Goal: Task Accomplishment & Management: Manage account settings

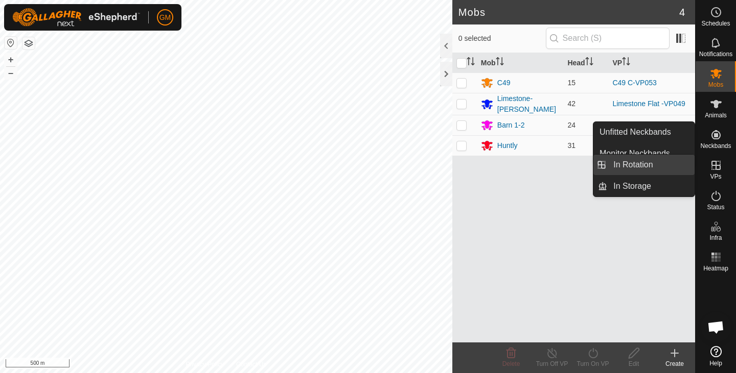
click at [625, 168] on link "In Rotation" at bounding box center [650, 165] width 87 height 20
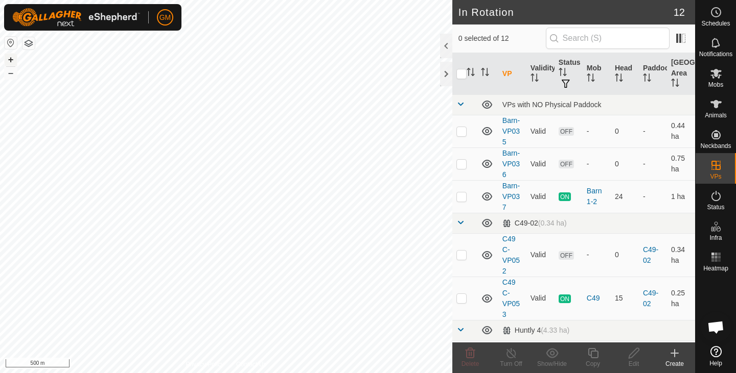
click at [10, 58] on button "+" at bounding box center [11, 60] width 12 height 12
click at [8, 59] on button "+" at bounding box center [11, 60] width 12 height 12
click at [466, 354] on icon at bounding box center [470, 353] width 10 height 10
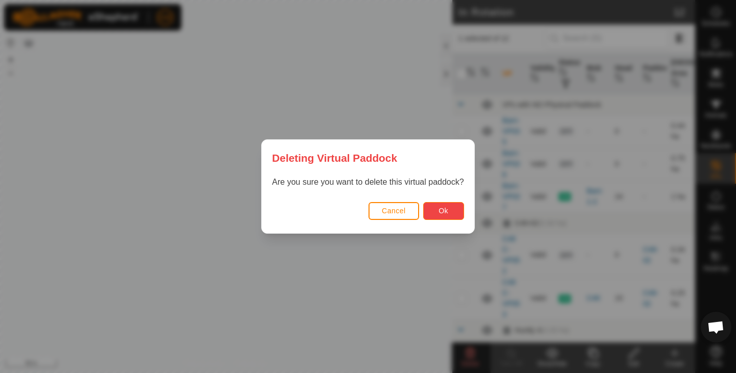
click at [444, 209] on span "Ok" at bounding box center [443, 211] width 10 height 8
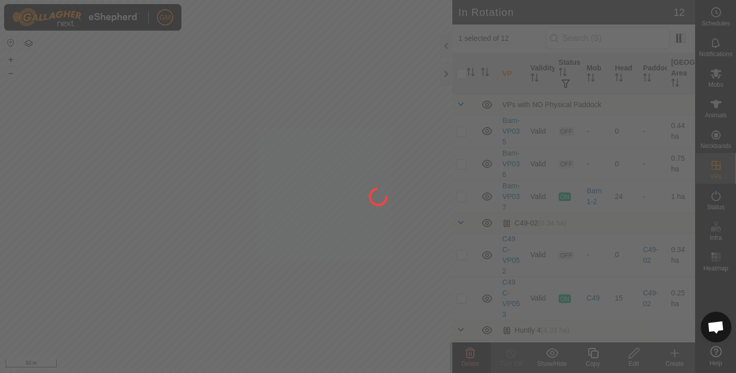
checkbox input "false"
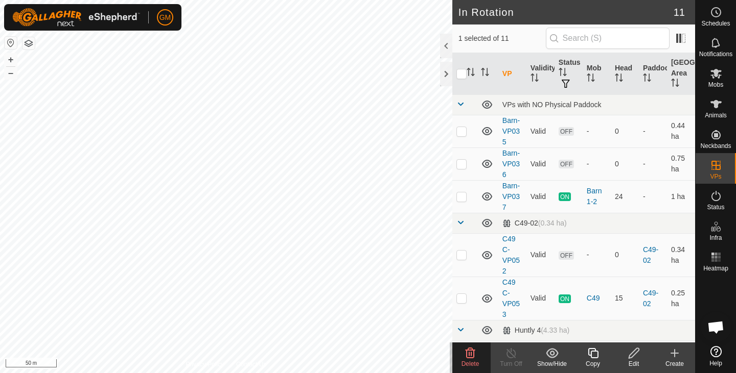
click at [466, 351] on icon at bounding box center [470, 353] width 10 height 10
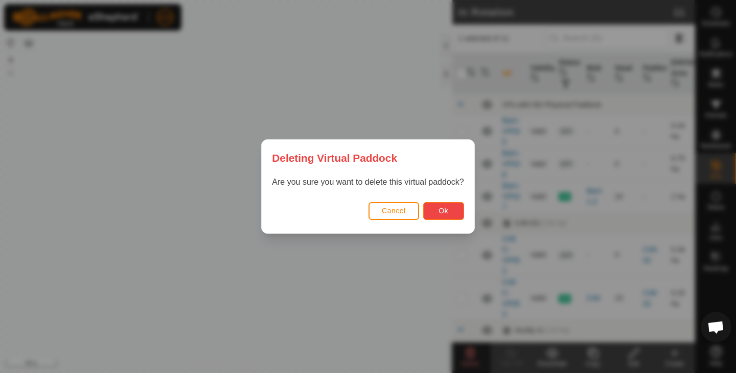
click at [436, 212] on button "Ok" at bounding box center [443, 211] width 41 height 18
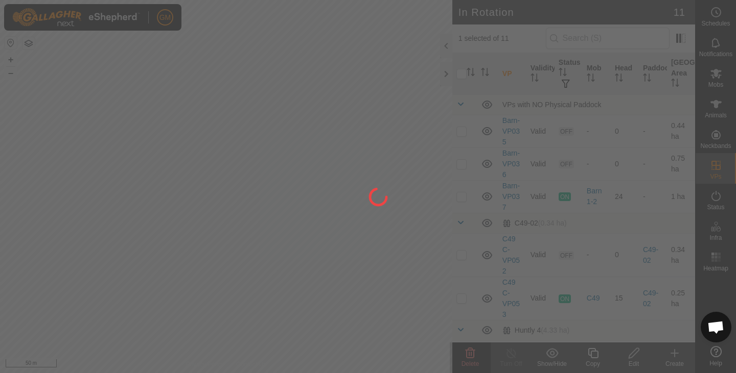
checkbox input "false"
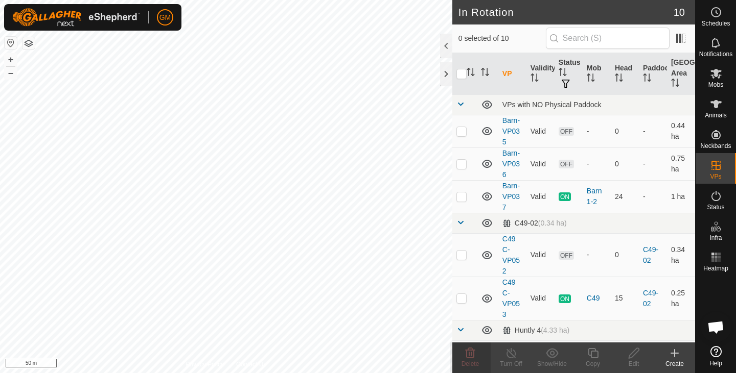
checkbox input "true"
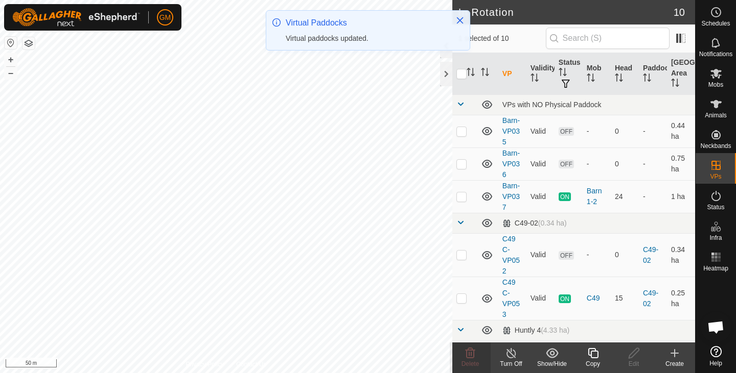
click at [590, 356] on icon at bounding box center [593, 353] width 10 height 10
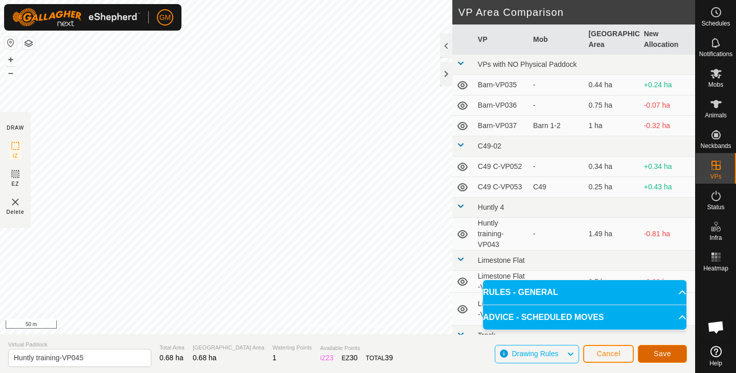
click at [652, 348] on button "Save" at bounding box center [662, 354] width 49 height 18
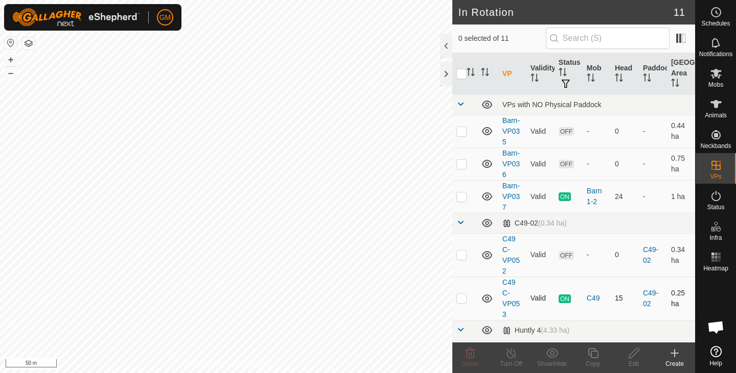
checkbox input "true"
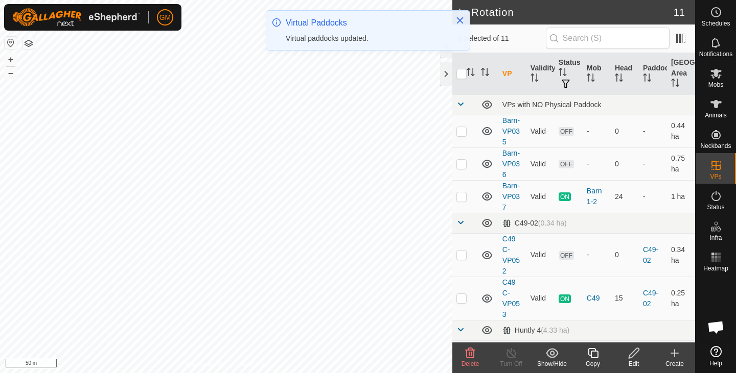
click at [591, 353] on icon at bounding box center [593, 353] width 10 height 10
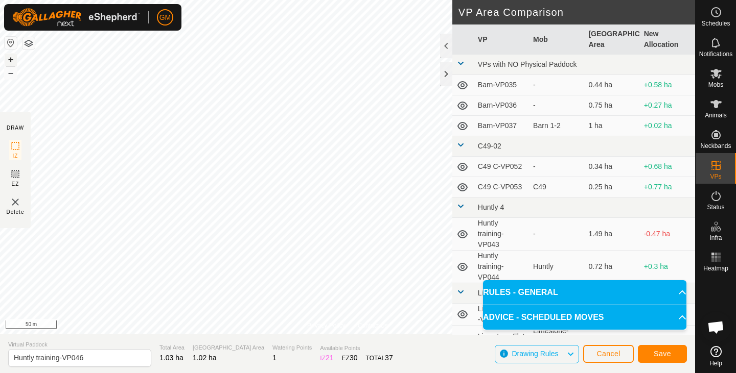
click at [12, 61] on button "+" at bounding box center [11, 60] width 12 height 12
click at [662, 352] on span "Save" at bounding box center [661, 354] width 17 height 8
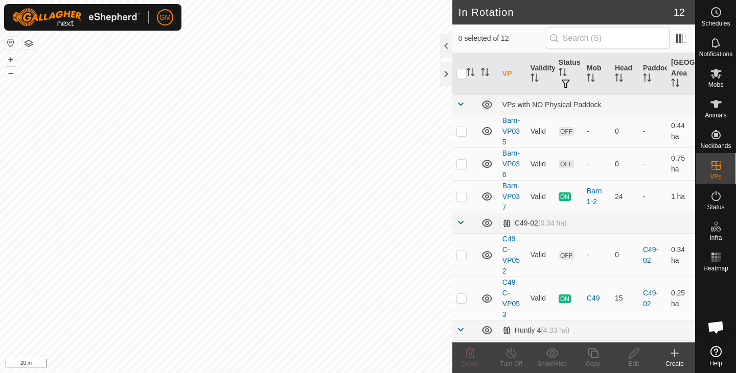
checkbox input "true"
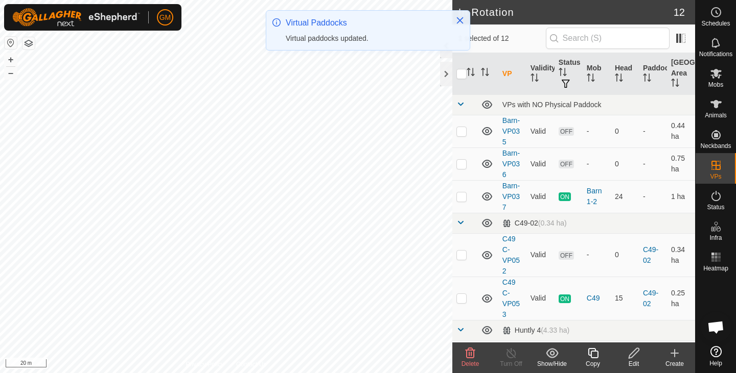
click at [634, 358] on icon at bounding box center [633, 353] width 13 height 12
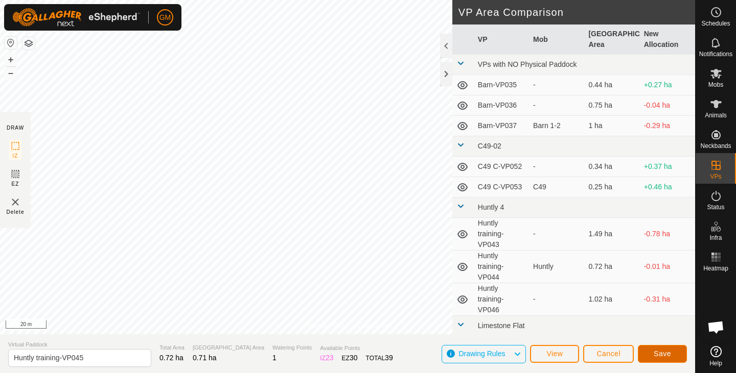
click at [659, 351] on span "Save" at bounding box center [661, 354] width 17 height 8
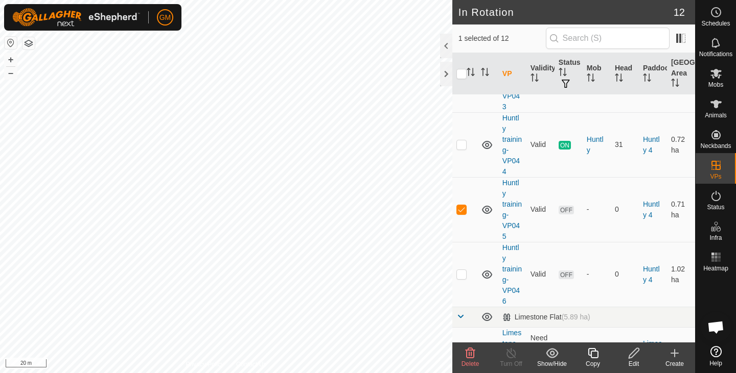
scroll to position [294, 0]
click at [11, 75] on button "–" at bounding box center [11, 73] width 12 height 12
click at [11, 60] on button "+" at bounding box center [11, 60] width 12 height 12
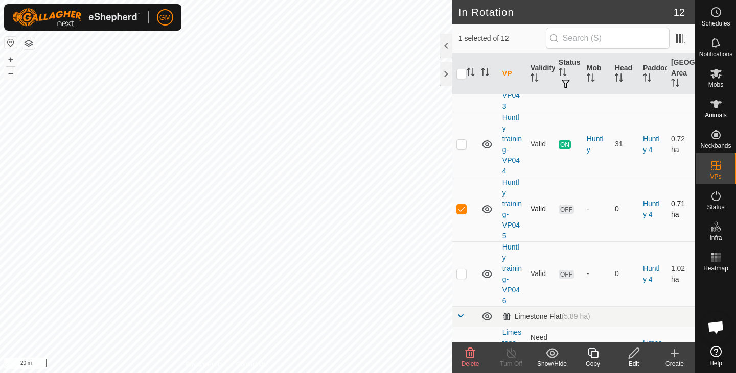
click at [460, 208] on p-checkbox at bounding box center [461, 209] width 10 height 8
checkbox input "false"
checkbox input "true"
click at [591, 356] on icon at bounding box center [593, 353] width 10 height 10
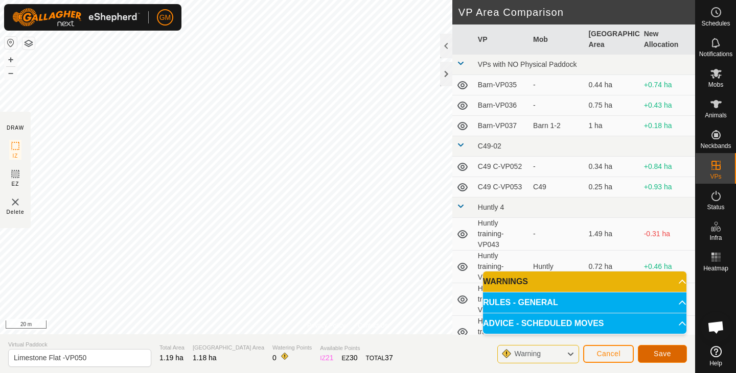
click at [650, 354] on button "Save" at bounding box center [662, 354] width 49 height 18
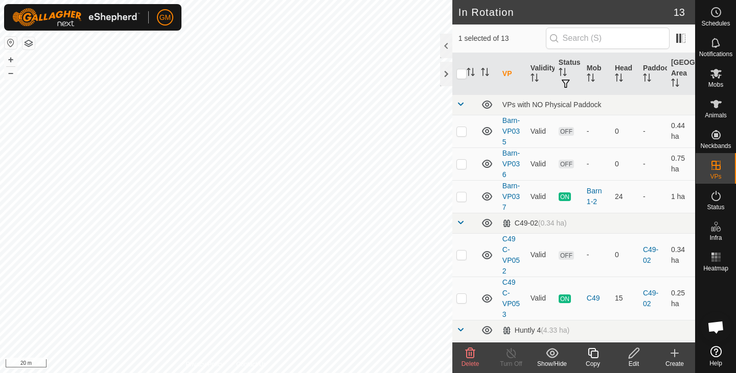
checkbox input "false"
checkbox input "true"
click at [596, 353] on icon at bounding box center [593, 353] width 13 height 12
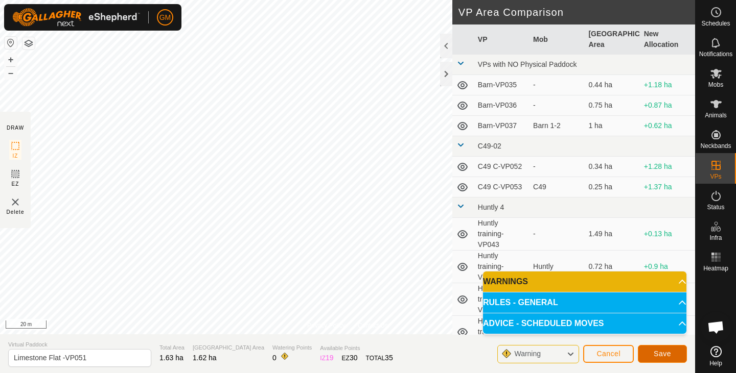
click at [664, 354] on span "Save" at bounding box center [661, 354] width 17 height 8
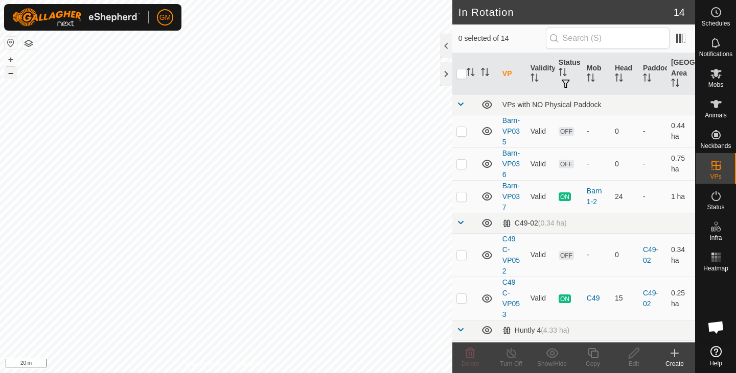
click at [10, 77] on button "–" at bounding box center [11, 73] width 12 height 12
click at [14, 58] on button "+" at bounding box center [11, 60] width 12 height 12
checkbox input "true"
click at [592, 359] on icon at bounding box center [593, 353] width 13 height 12
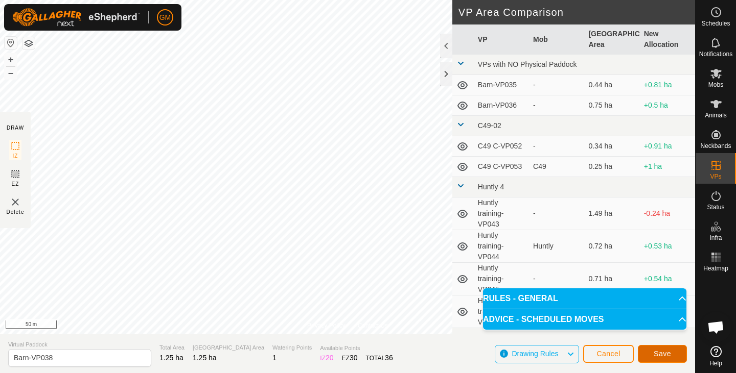
click at [671, 351] on button "Save" at bounding box center [662, 354] width 49 height 18
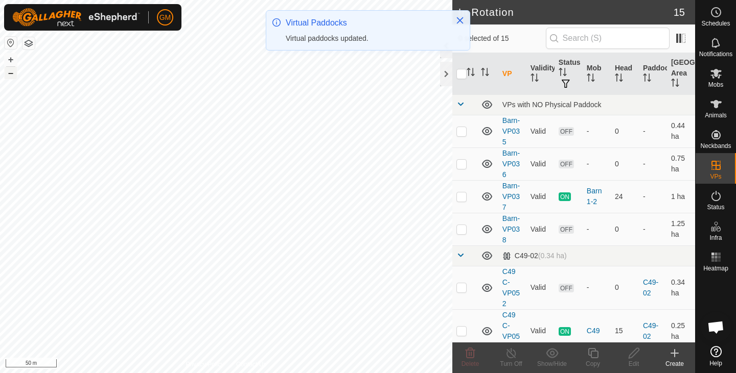
checkbox input "true"
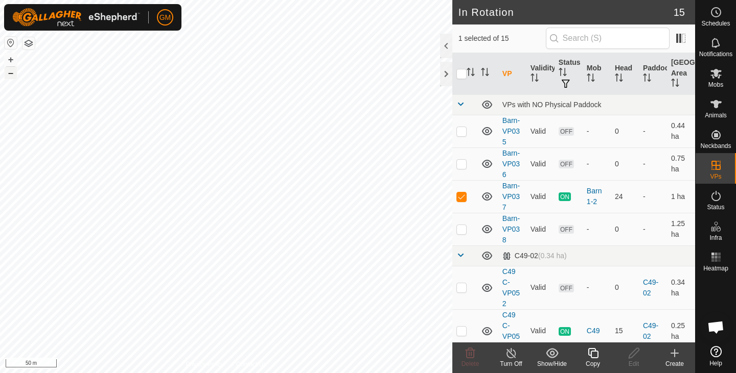
checkbox input "true"
checkbox input "false"
click at [468, 349] on icon at bounding box center [470, 353] width 10 height 10
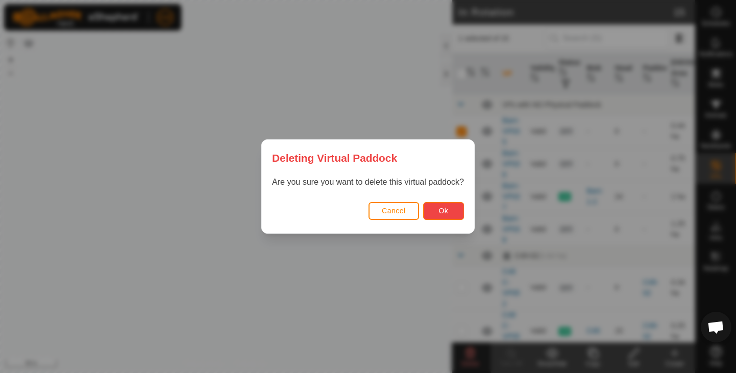
click at [444, 208] on span "Ok" at bounding box center [443, 211] width 10 height 8
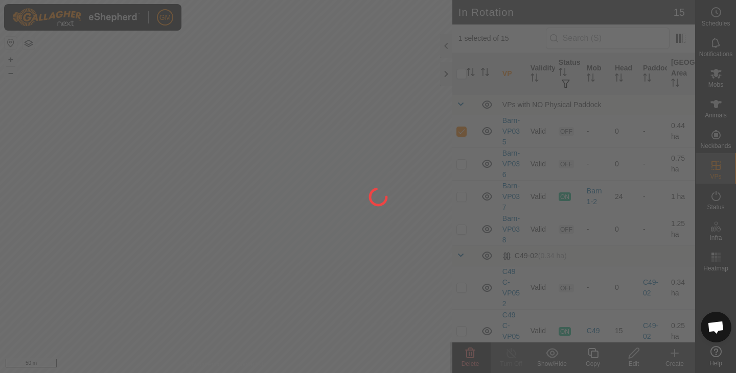
checkbox input "false"
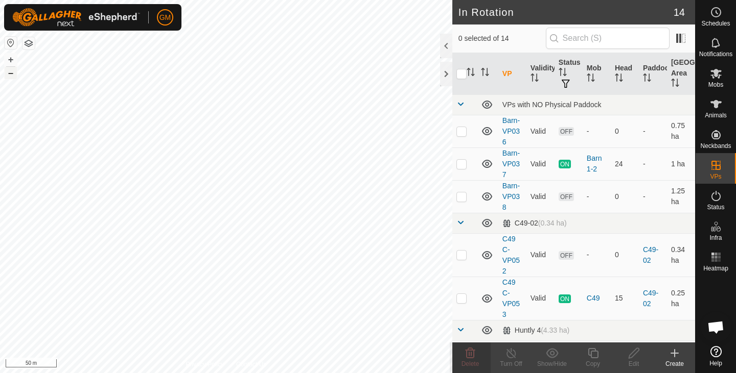
click at [12, 76] on button "–" at bounding box center [11, 73] width 12 height 12
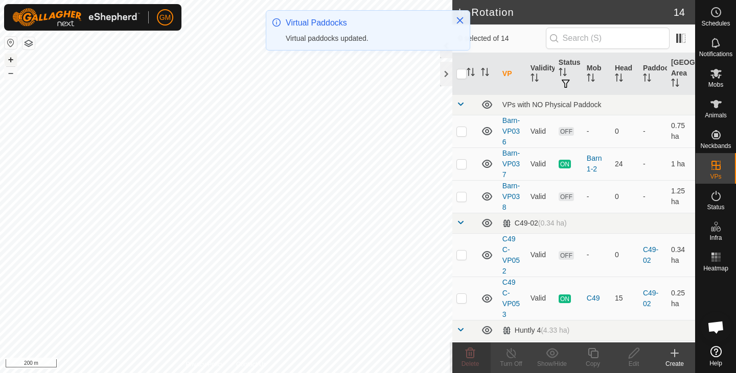
click at [12, 59] on button "+" at bounding box center [11, 60] width 12 height 12
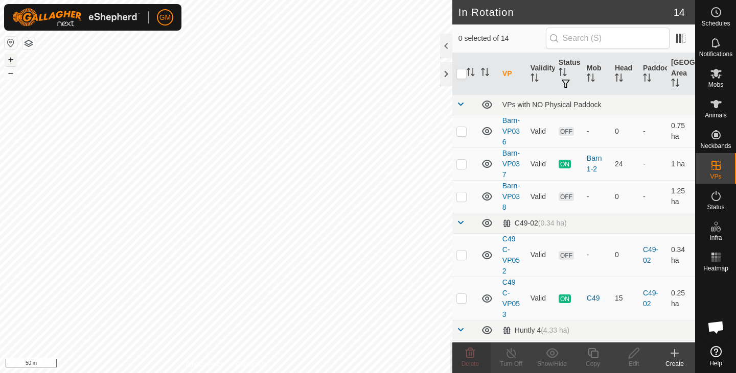
click at [10, 58] on button "+" at bounding box center [11, 60] width 12 height 12
checkbox input "true"
click at [590, 359] on icon at bounding box center [593, 353] width 13 height 12
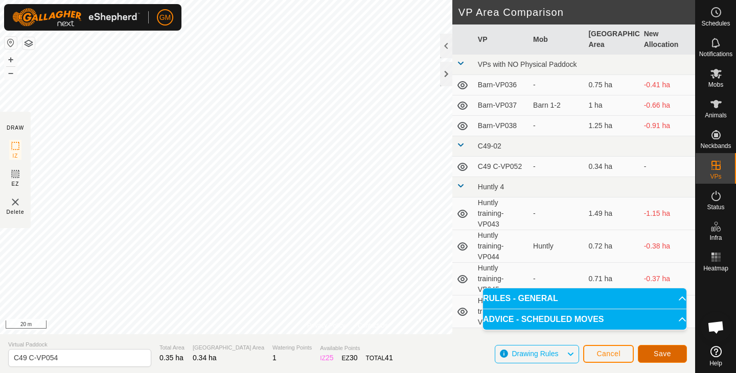
click at [670, 356] on span "Save" at bounding box center [661, 354] width 17 height 8
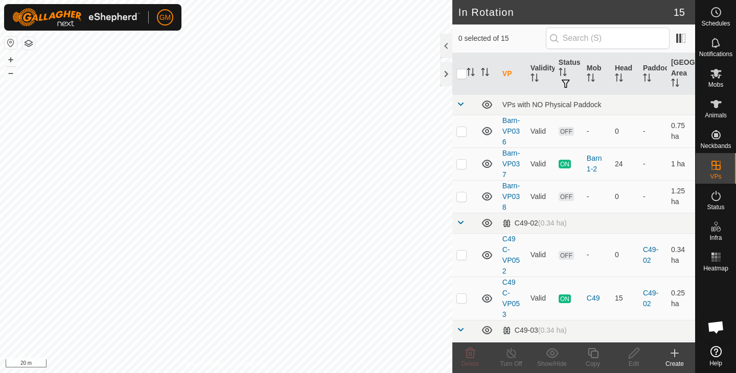
checkbox input "true"
click at [592, 356] on icon at bounding box center [593, 353] width 13 height 12
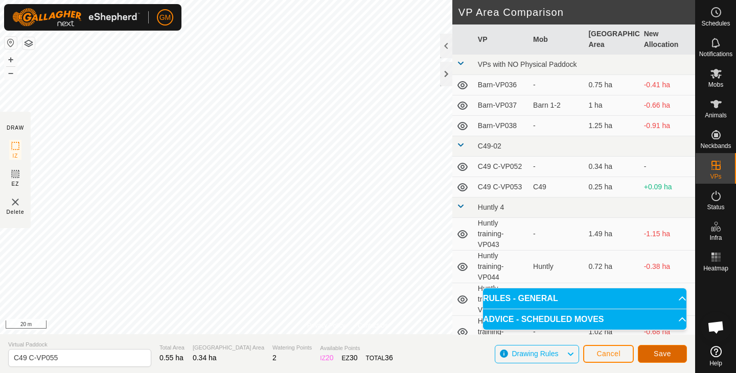
click at [656, 350] on span "Save" at bounding box center [661, 354] width 17 height 8
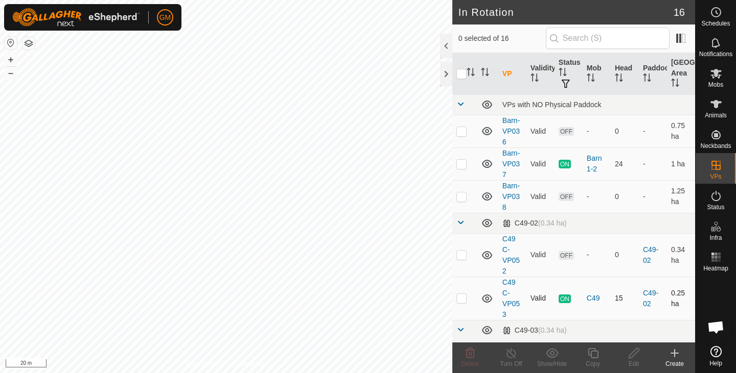
checkbox input "true"
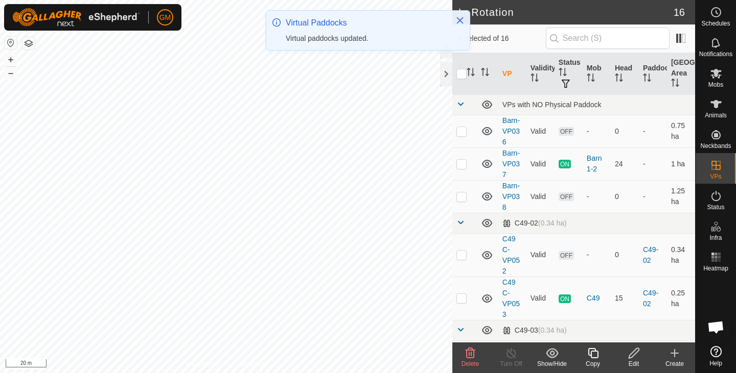
click at [629, 354] on icon at bounding box center [633, 353] width 13 height 12
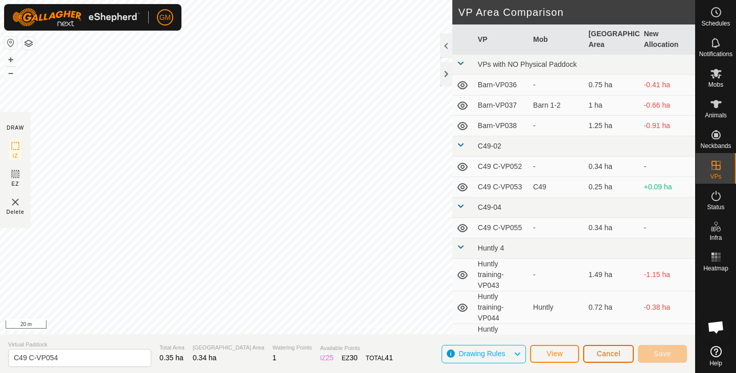
click at [613, 347] on button "Cancel" at bounding box center [608, 354] width 51 height 18
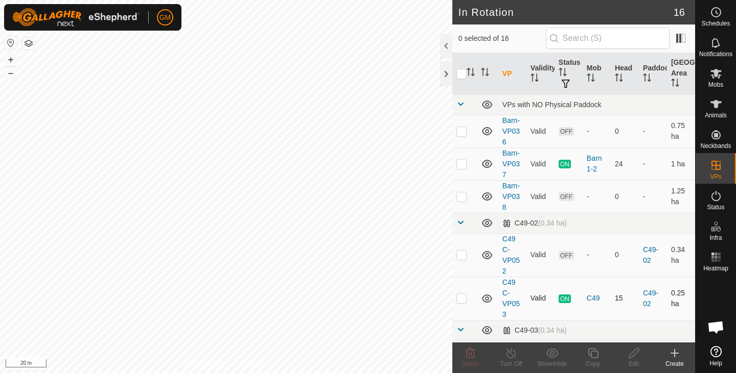
checkbox input "true"
click at [629, 357] on icon at bounding box center [633, 353] width 10 height 10
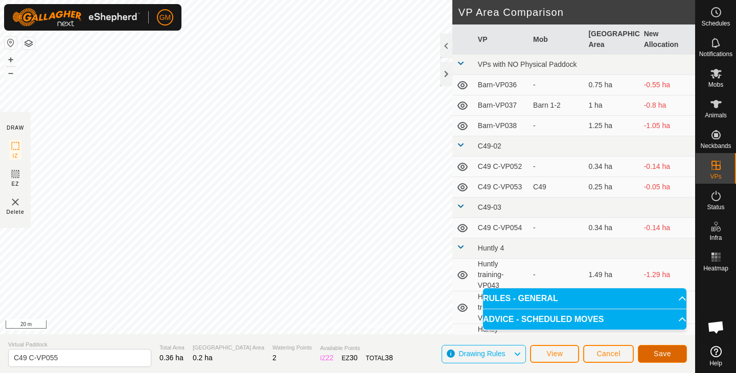
click at [661, 351] on span "Save" at bounding box center [661, 354] width 17 height 8
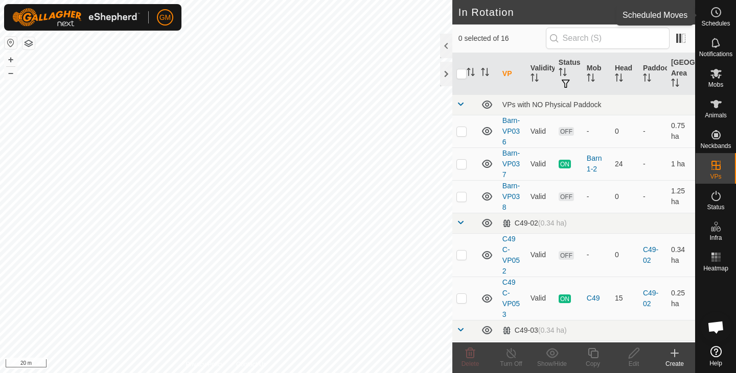
click at [714, 18] on icon at bounding box center [716, 12] width 12 height 12
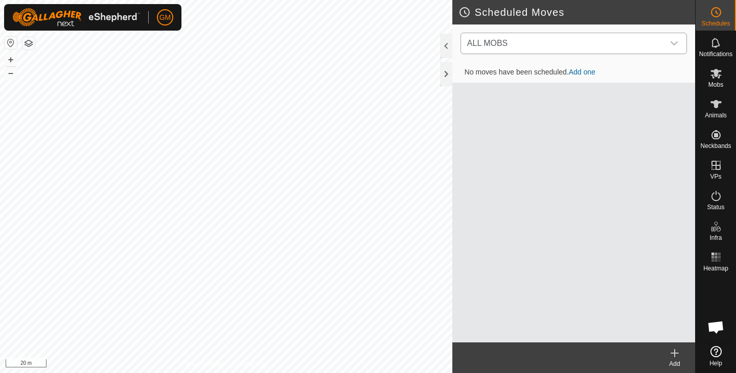
click at [675, 43] on icon "dropdown trigger" at bounding box center [674, 43] width 8 height 8
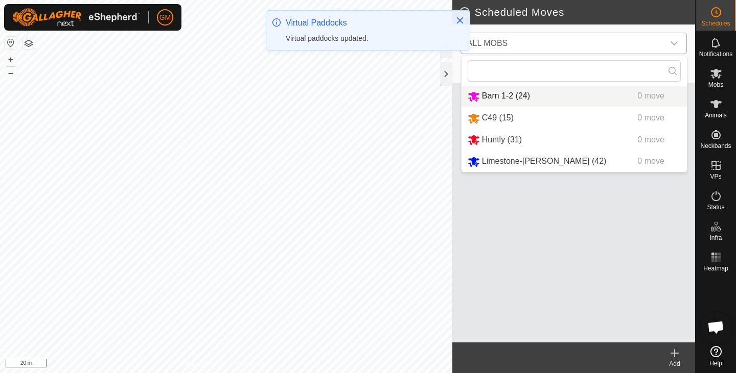
click at [476, 96] on li "Barn 1-2 (24) 0 move" at bounding box center [573, 96] width 225 height 21
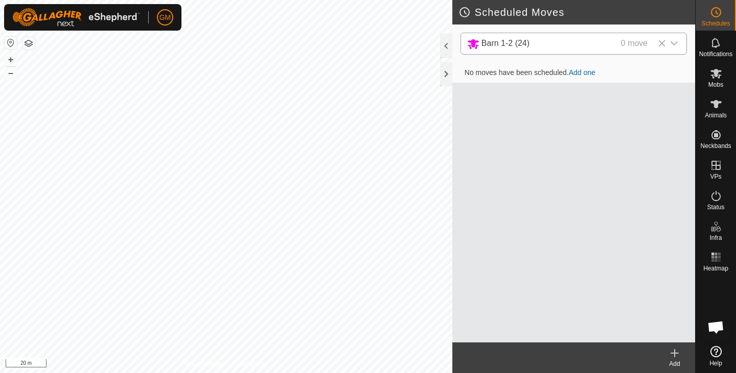
click at [589, 74] on link "Add one" at bounding box center [582, 72] width 27 height 8
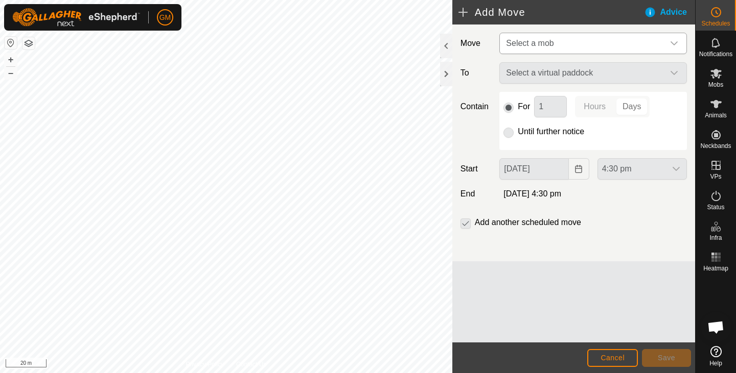
click at [675, 42] on icon "dropdown trigger" at bounding box center [674, 43] width 8 height 8
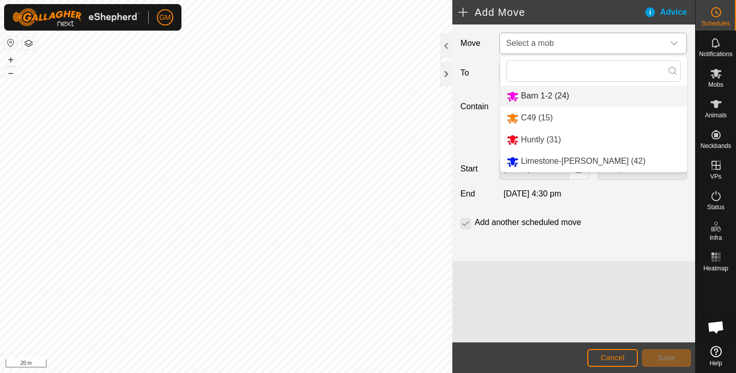
click at [536, 93] on li "Barn 1-2 (24)" at bounding box center [593, 96] width 186 height 21
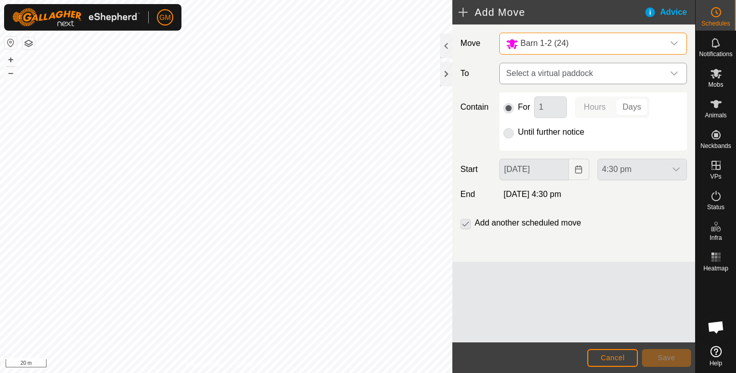
click at [674, 72] on icon "dropdown trigger" at bounding box center [674, 73] width 8 height 8
click at [672, 44] on icon "dropdown trigger" at bounding box center [674, 43] width 8 height 8
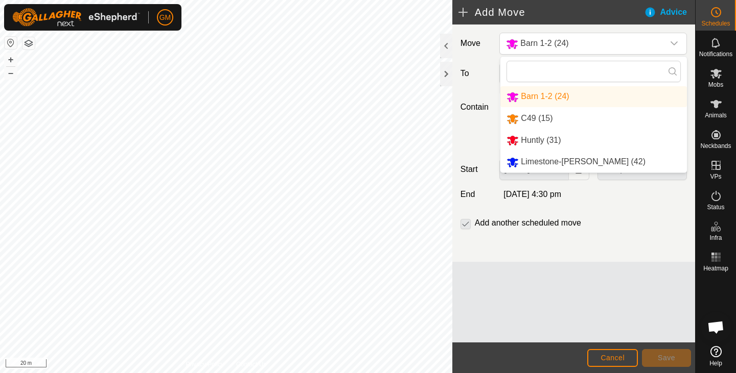
click at [547, 118] on li "C49 (15)" at bounding box center [593, 118] width 186 height 21
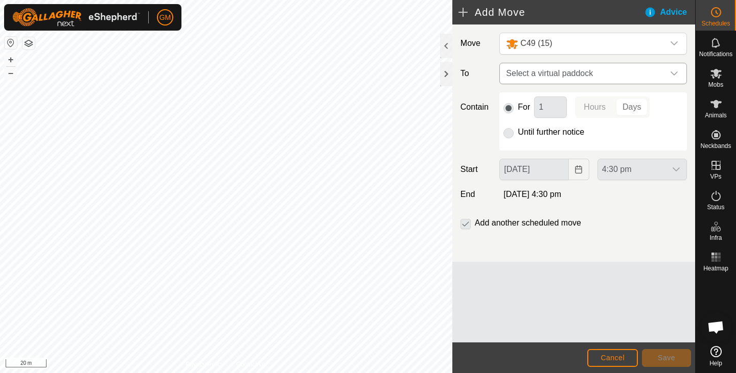
click at [674, 74] on icon "dropdown trigger" at bounding box center [674, 73] width 8 height 8
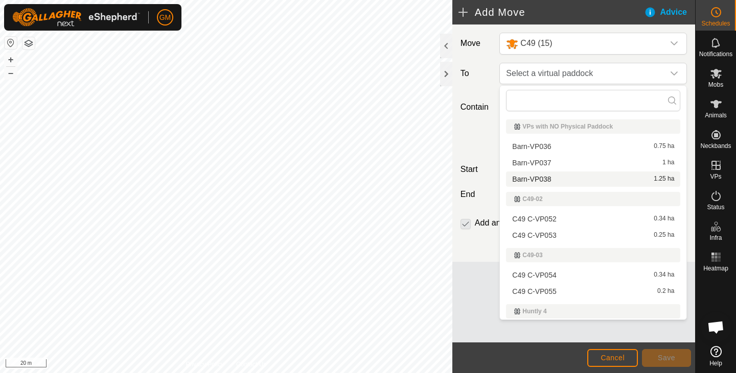
scroll to position [22, 0]
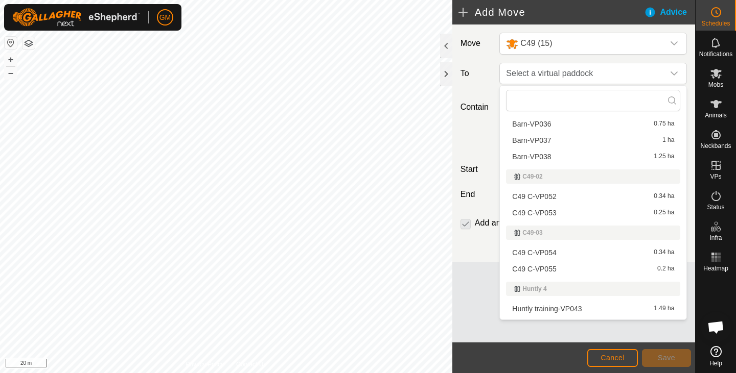
click at [564, 249] on li "C49 C-VP054 0.34 ha" at bounding box center [593, 252] width 174 height 15
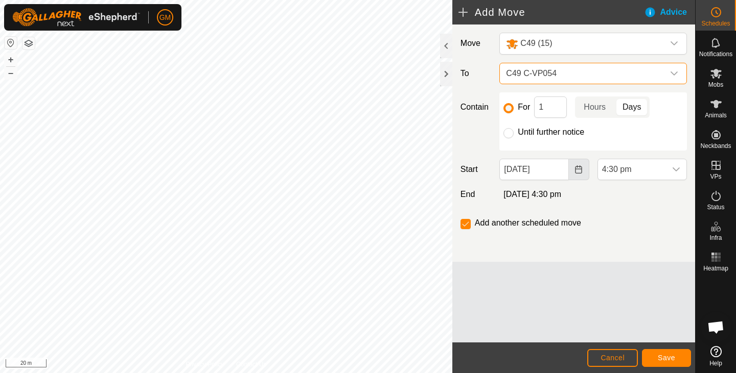
click at [576, 171] on icon "Choose Date" at bounding box center [578, 170] width 8 height 8
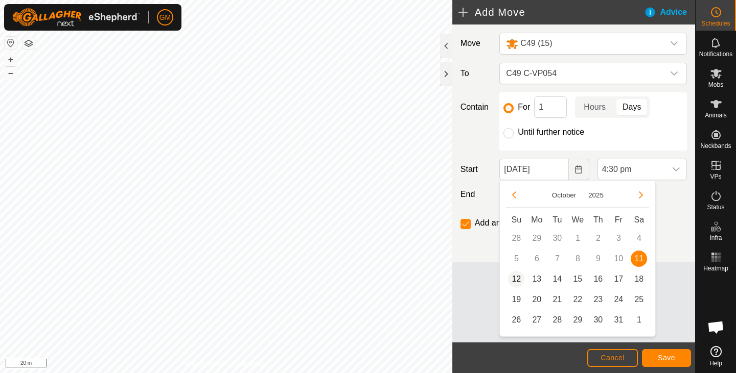
click at [514, 279] on span "12" at bounding box center [516, 279] width 16 height 16
type input "12 Oct, 2025"
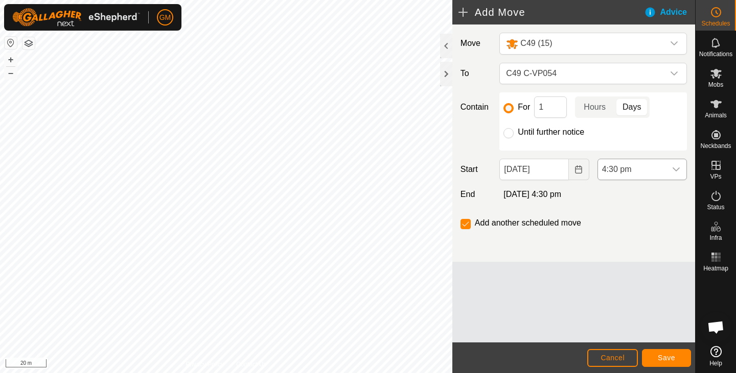
click at [678, 170] on icon "dropdown trigger" at bounding box center [676, 170] width 8 height 8
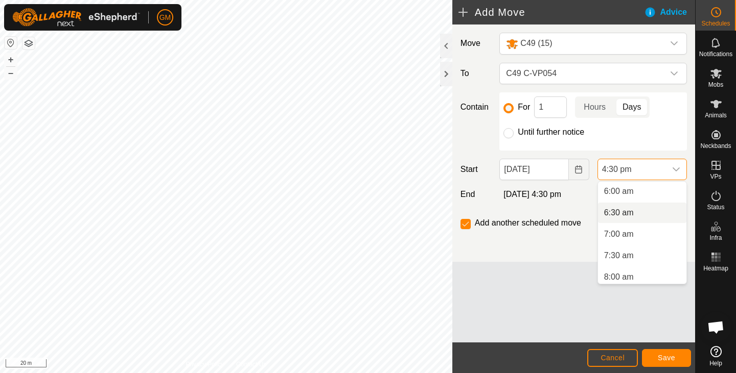
scroll to position [259, 0]
click at [621, 234] on li "7:00 am" at bounding box center [642, 234] width 88 height 20
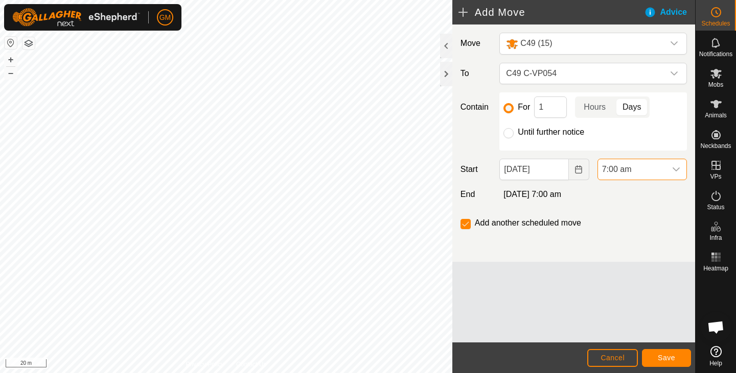
scroll to position [626, 0]
click at [468, 224] on input "checkbox" at bounding box center [465, 224] width 10 height 10
click at [467, 223] on input "checkbox" at bounding box center [465, 224] width 10 height 10
click at [667, 356] on span "Save" at bounding box center [666, 358] width 17 height 8
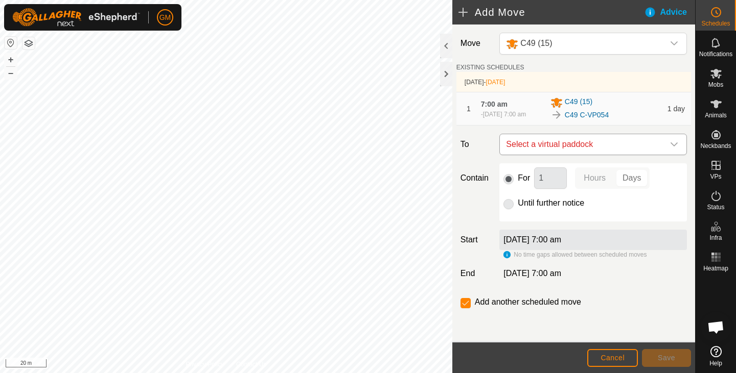
click at [676, 144] on icon "dropdown trigger" at bounding box center [673, 145] width 7 height 4
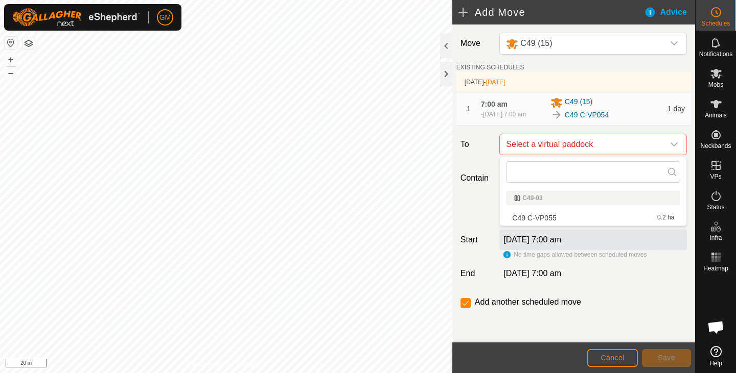
click at [555, 217] on li "C49 C-VP055 0.2 ha" at bounding box center [593, 217] width 174 height 15
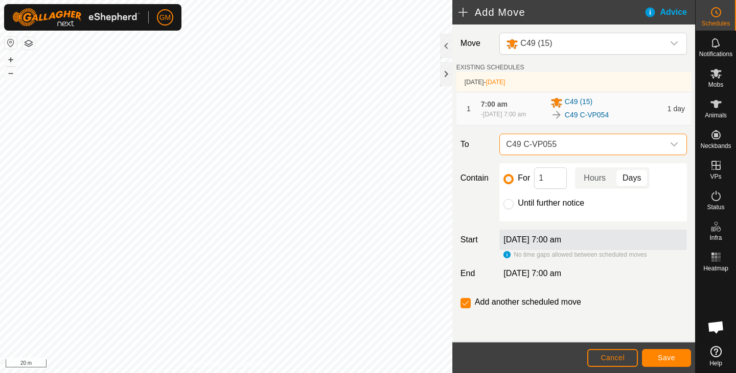
click at [672, 146] on icon "dropdown trigger" at bounding box center [674, 144] width 8 height 8
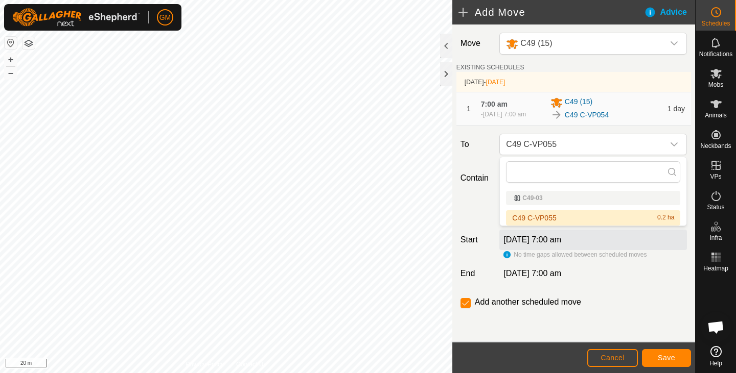
click at [605, 217] on li "C49 C-VP055 0.2 ha" at bounding box center [593, 217] width 174 height 15
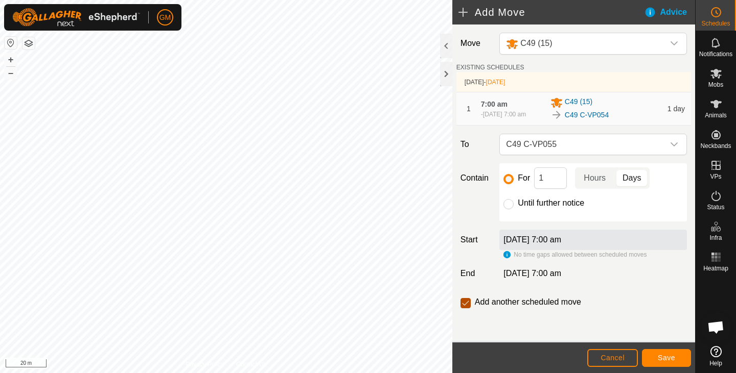
click at [466, 306] on input "checkbox" at bounding box center [465, 303] width 10 height 10
checkbox input "false"
click at [656, 357] on button "Save" at bounding box center [666, 358] width 49 height 18
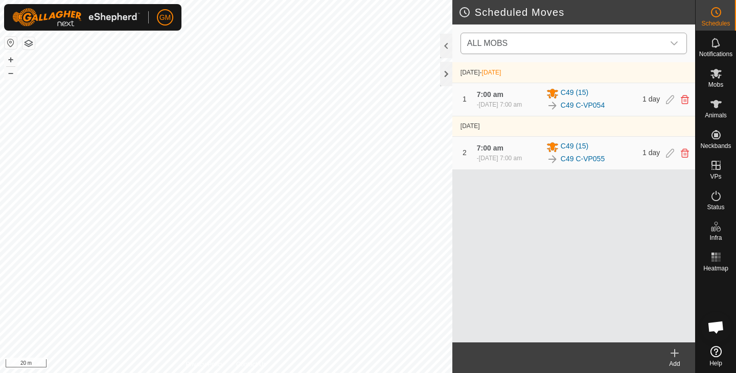
click at [674, 44] on icon "dropdown trigger" at bounding box center [674, 43] width 8 height 8
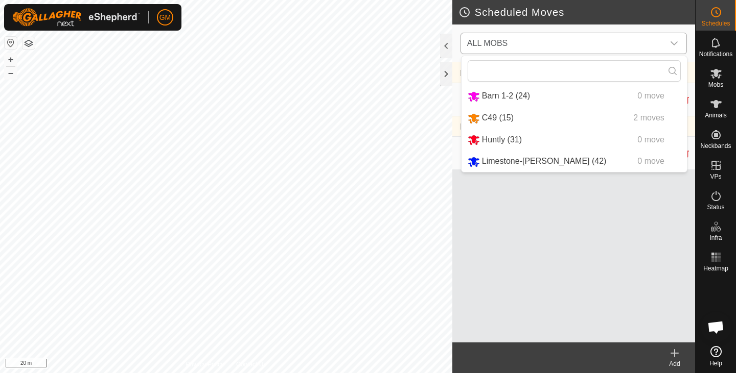
click at [513, 163] on li "Limestone-Bush (42) 0 move" at bounding box center [573, 161] width 225 height 21
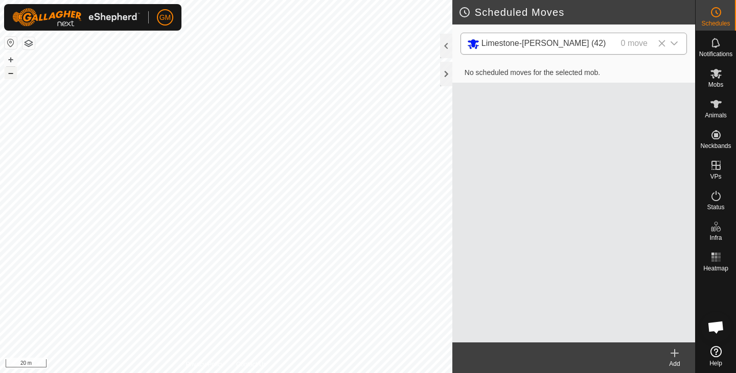
click at [10, 76] on button "–" at bounding box center [11, 73] width 12 height 12
click at [7, 58] on button "+" at bounding box center [11, 60] width 12 height 12
click at [13, 58] on button "+" at bounding box center [11, 60] width 12 height 12
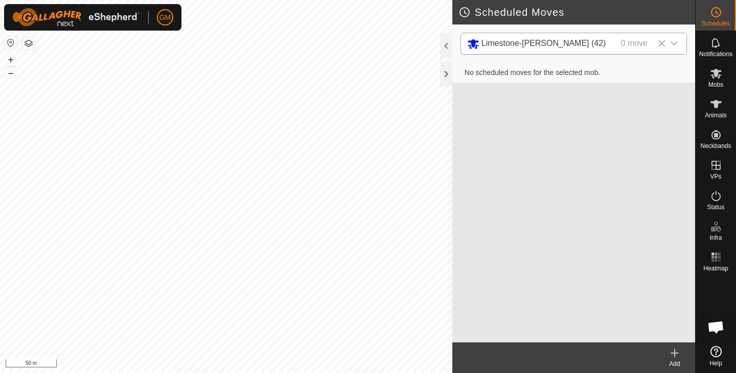
click at [674, 42] on icon "dropdown trigger" at bounding box center [674, 43] width 8 height 8
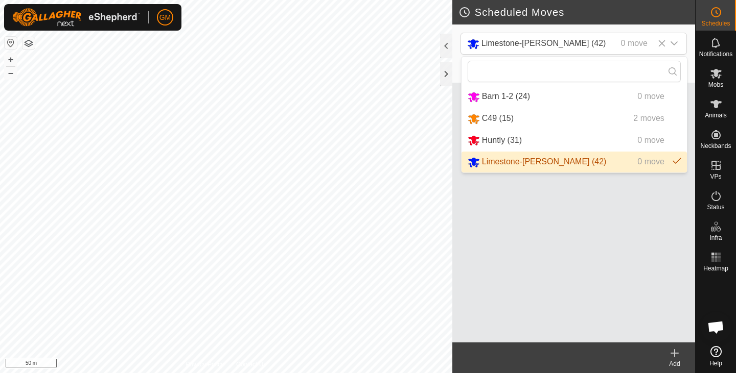
click at [535, 161] on li "Limestone-Bush (42) 0 move" at bounding box center [573, 162] width 225 height 21
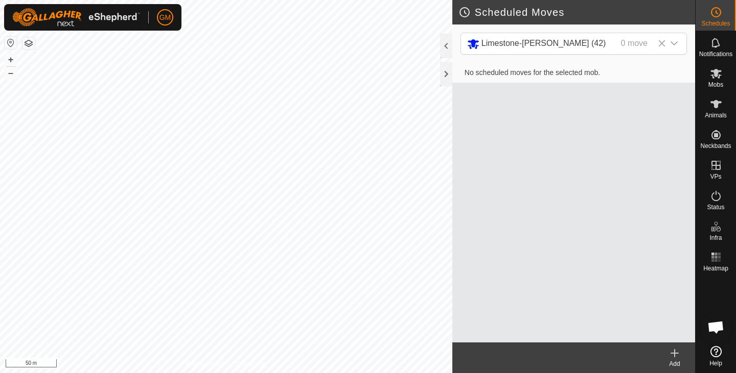
click at [461, 13] on h2 "Scheduled Moves" at bounding box center [576, 12] width 237 height 12
click at [672, 354] on icon at bounding box center [674, 354] width 7 height 0
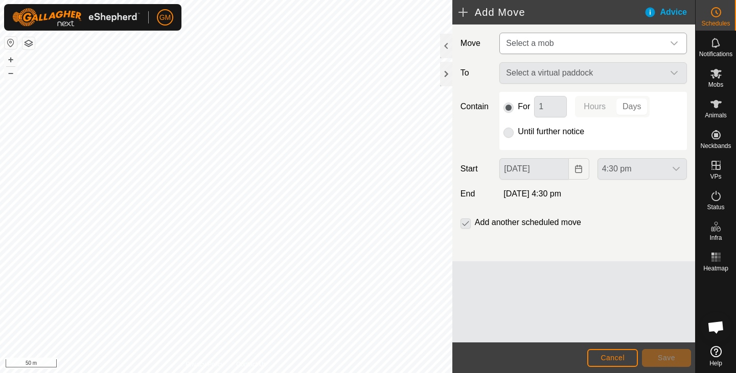
click at [673, 43] on icon "dropdown trigger" at bounding box center [674, 43] width 8 height 8
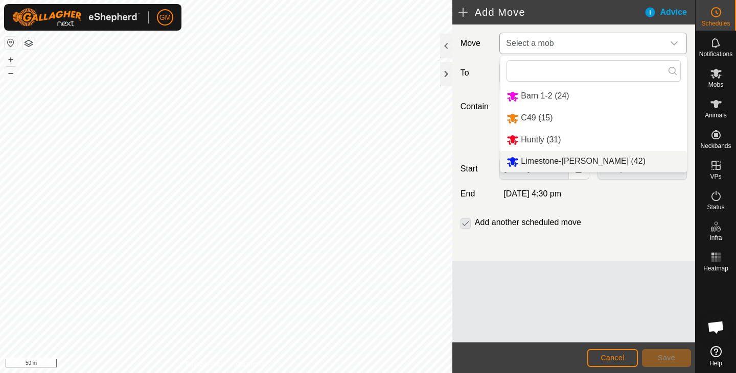
click at [560, 160] on li "Limestone-Bush (42)" at bounding box center [593, 161] width 186 height 21
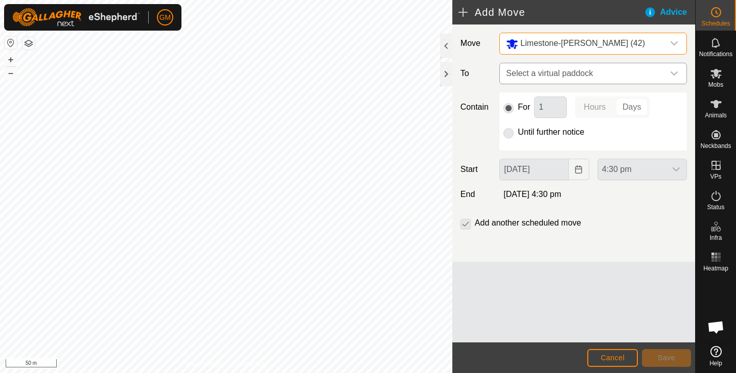
click at [675, 74] on icon "dropdown trigger" at bounding box center [673, 74] width 7 height 4
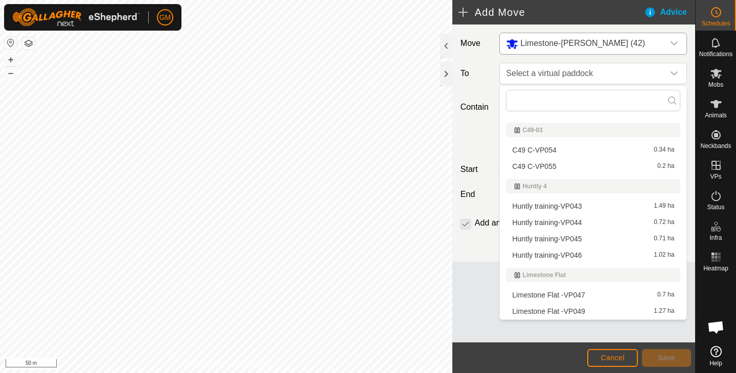
scroll to position [197, 0]
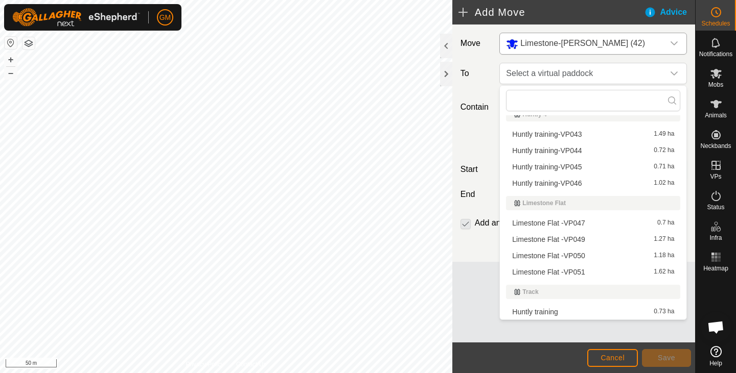
click at [571, 252] on li "Limestone Flat -VP050 1.18 ha" at bounding box center [593, 255] width 174 height 15
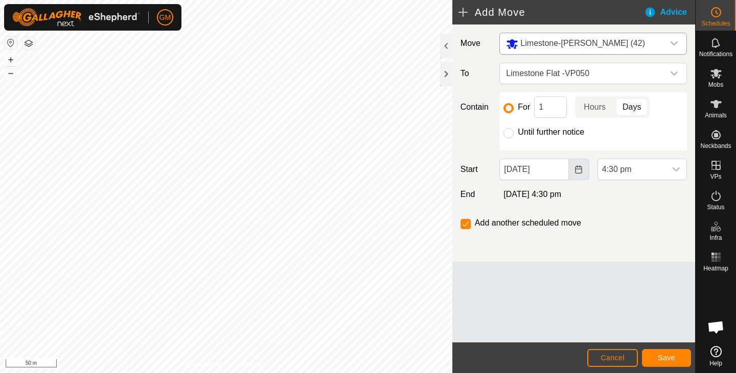
click at [577, 172] on icon "Choose Date" at bounding box center [578, 170] width 8 height 8
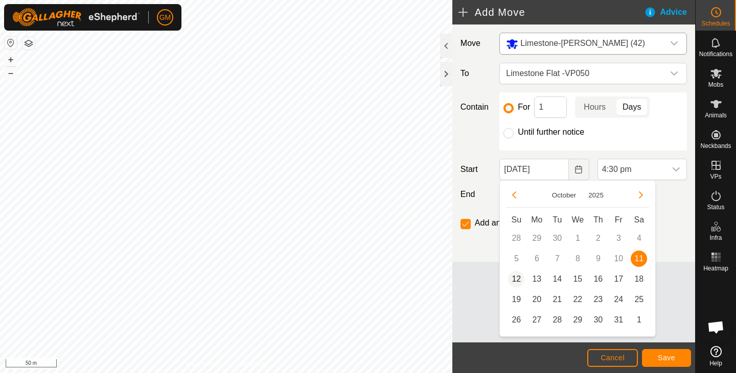
click at [515, 276] on span "12" at bounding box center [516, 279] width 16 height 16
type input "12 Oct, 2025"
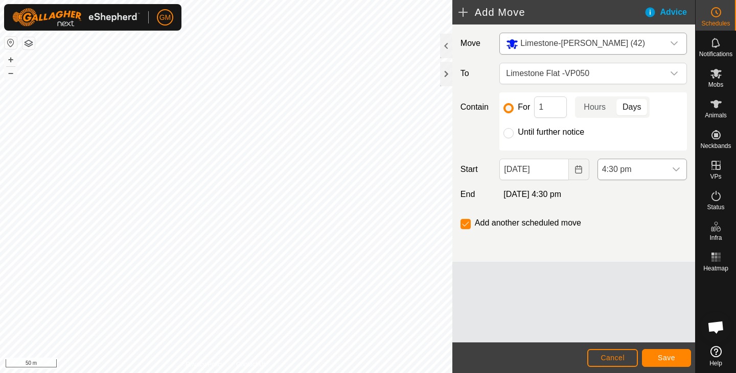
click at [675, 169] on icon "dropdown trigger" at bounding box center [676, 170] width 8 height 8
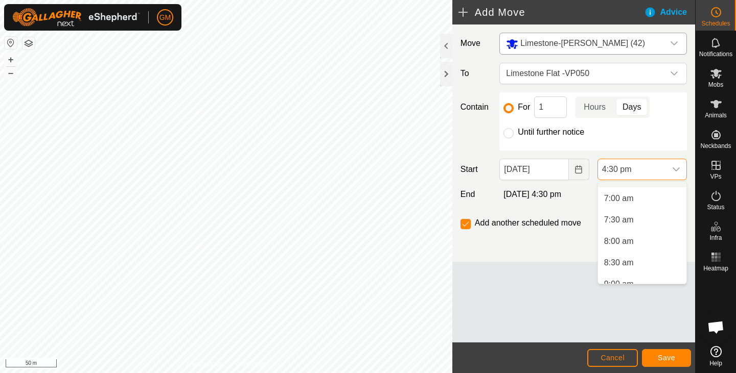
scroll to position [300, 0]
click at [619, 192] on li "7:00 am" at bounding box center [642, 192] width 88 height 20
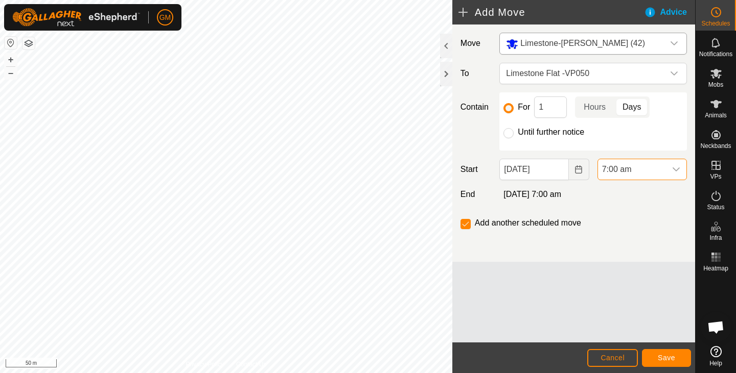
scroll to position [626, 0]
click at [669, 355] on span "Save" at bounding box center [666, 358] width 17 height 8
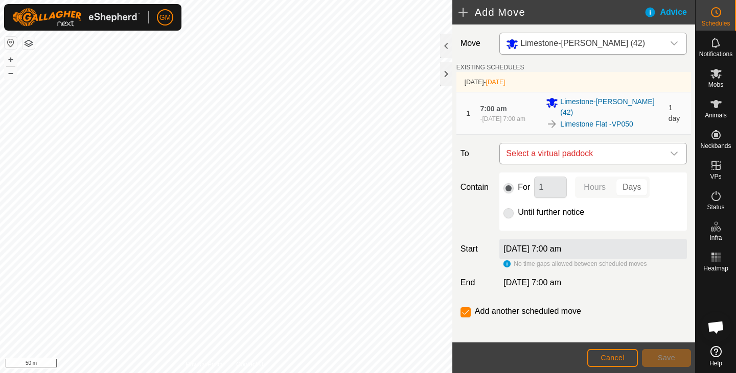
click at [673, 150] on icon "dropdown trigger" at bounding box center [674, 154] width 8 height 8
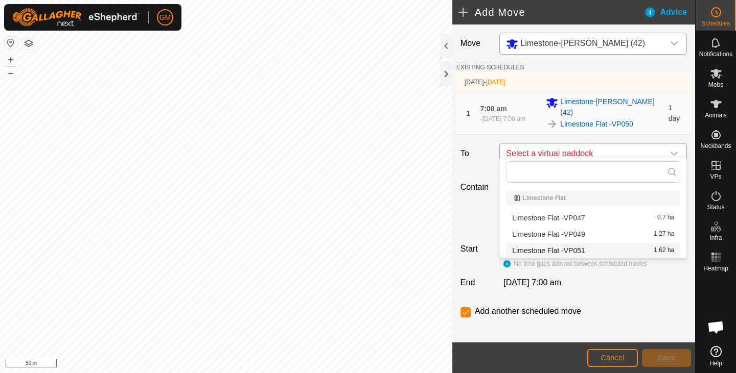
click at [600, 249] on li "Limestone Flat -VP051 1.62 ha" at bounding box center [593, 250] width 174 height 15
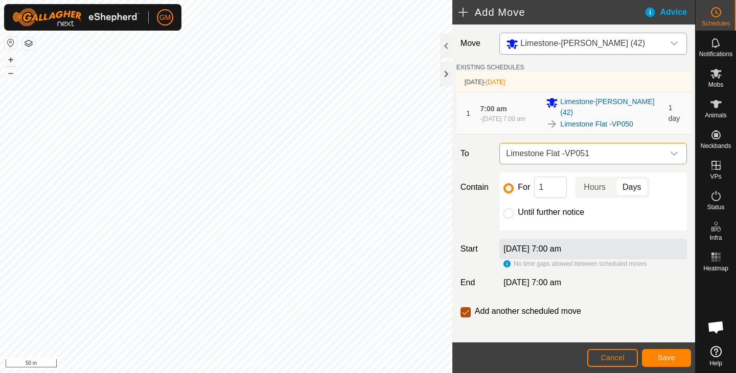
click at [465, 308] on input "checkbox" at bounding box center [465, 313] width 10 height 10
checkbox input "false"
click at [671, 356] on span "Save" at bounding box center [666, 358] width 17 height 8
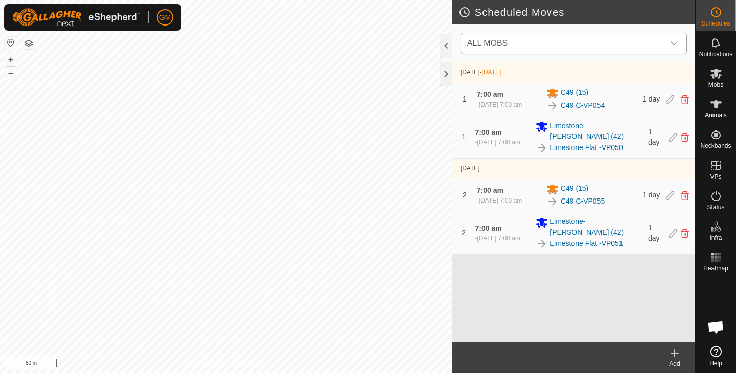
click at [673, 44] on icon "dropdown trigger" at bounding box center [673, 43] width 7 height 4
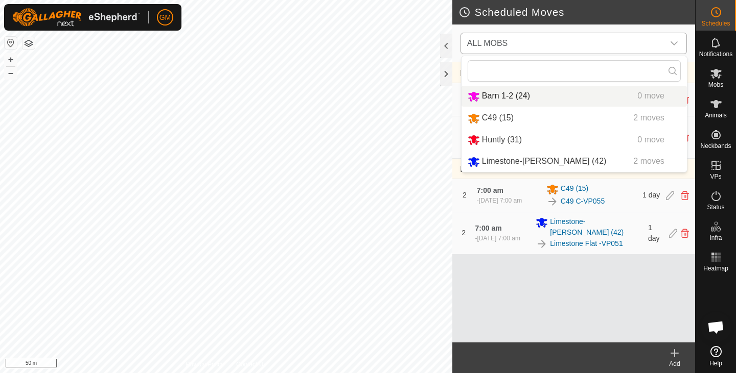
click at [509, 97] on li "Barn 1-2 (24) 0 move" at bounding box center [573, 96] width 225 height 21
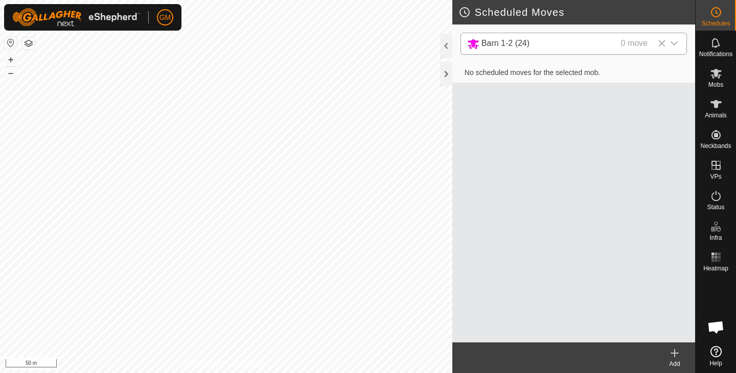
click at [673, 354] on icon at bounding box center [674, 354] width 7 height 0
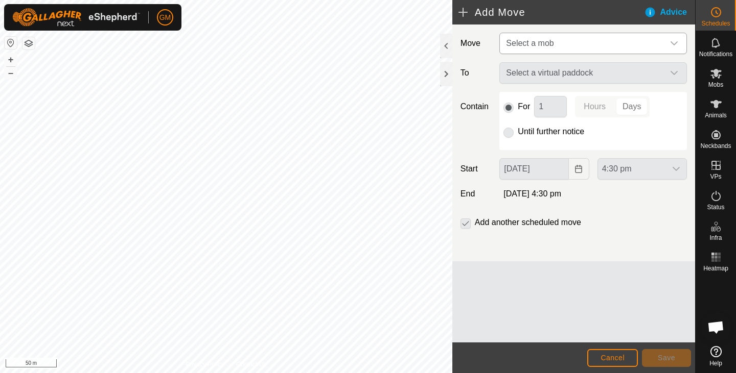
click at [673, 45] on icon "dropdown trigger" at bounding box center [673, 43] width 7 height 4
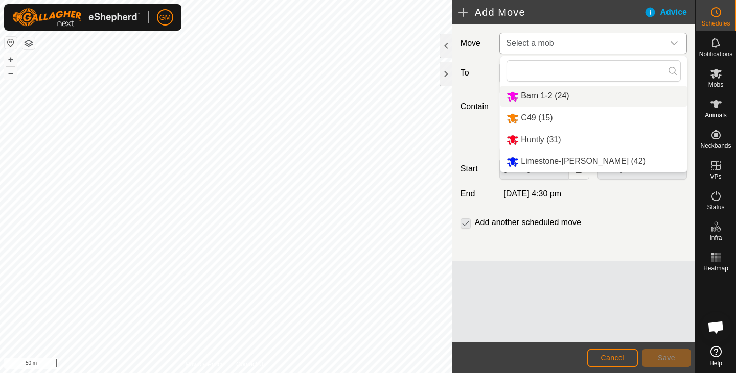
click at [548, 95] on li "Barn 1-2 (24)" at bounding box center [593, 96] width 186 height 21
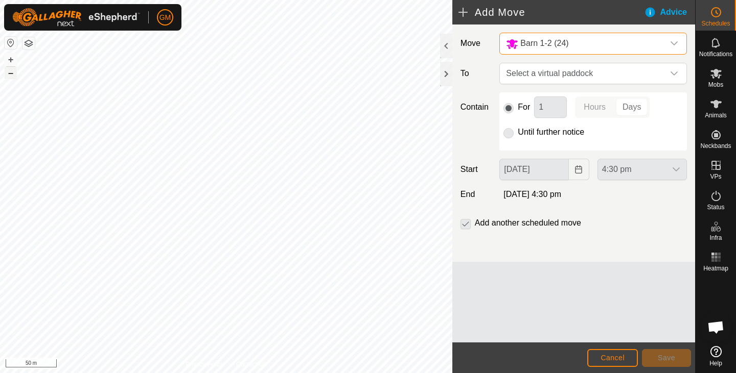
click at [12, 75] on button "–" at bounding box center [11, 73] width 12 height 12
click at [10, 60] on button "+" at bounding box center [11, 60] width 12 height 12
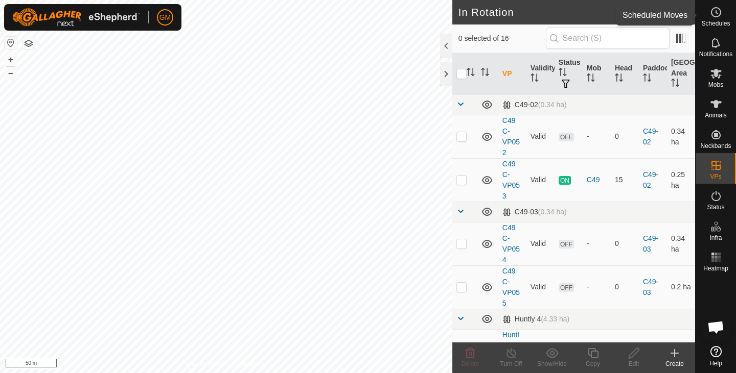
click at [715, 21] on span "Schedules" at bounding box center [715, 23] width 29 height 6
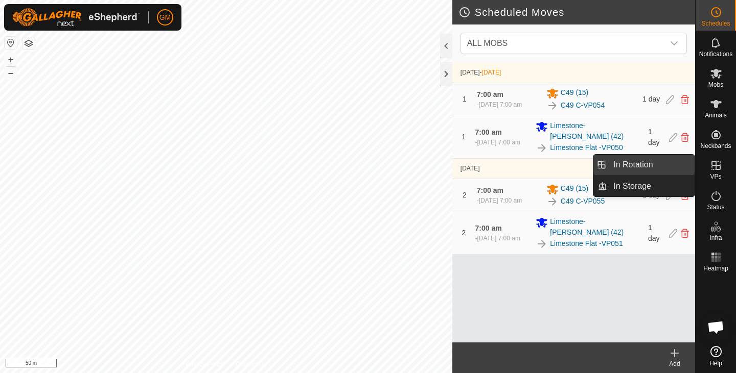
click at [635, 170] on link "In Rotation" at bounding box center [650, 165] width 87 height 20
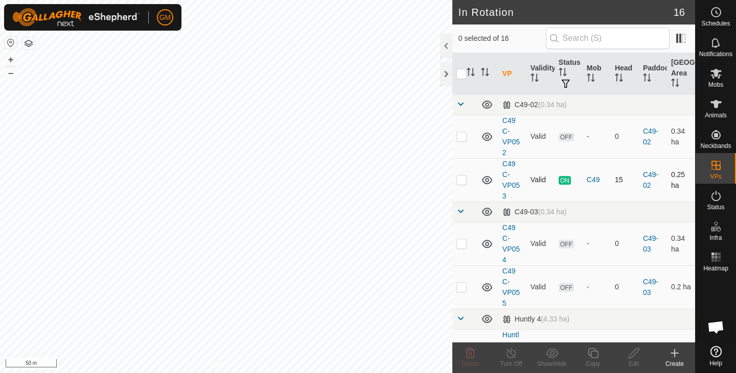
checkbox input "true"
click at [592, 358] on icon at bounding box center [593, 353] width 10 height 10
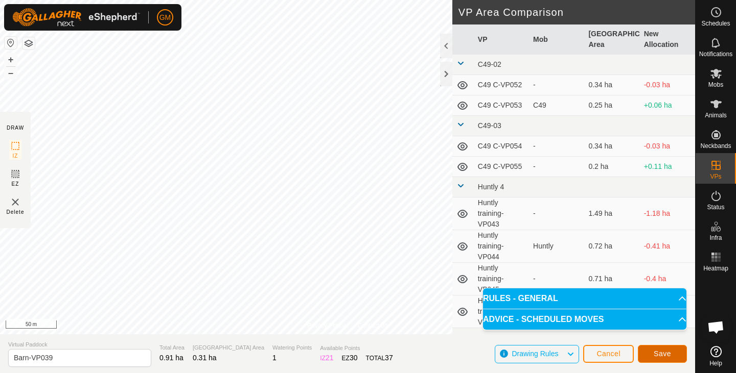
click at [656, 351] on span "Save" at bounding box center [661, 354] width 17 height 8
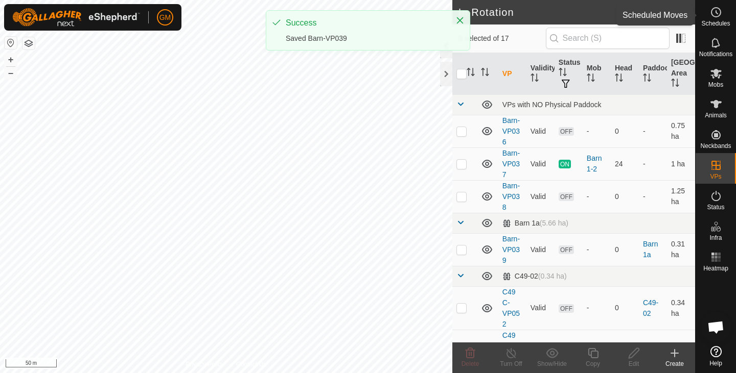
click at [715, 17] on circle at bounding box center [715, 12] width 9 height 9
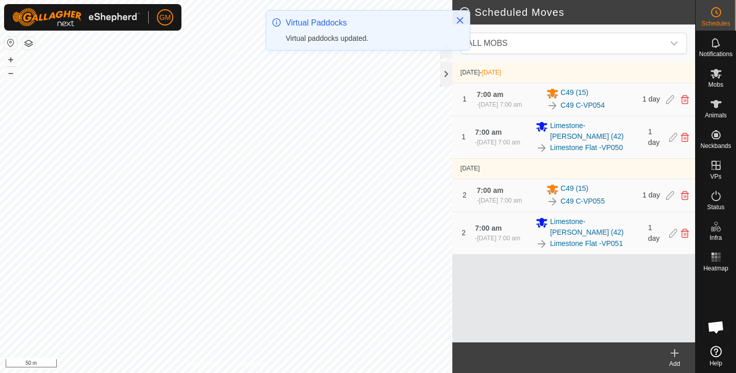
click at [674, 352] on icon at bounding box center [674, 353] width 0 height 7
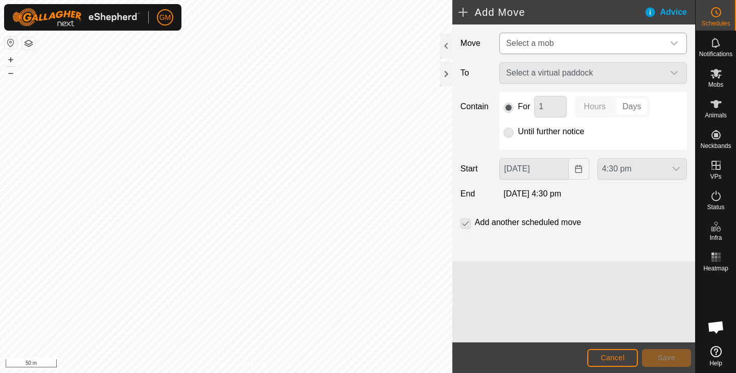
click at [676, 42] on icon "dropdown trigger" at bounding box center [673, 43] width 7 height 4
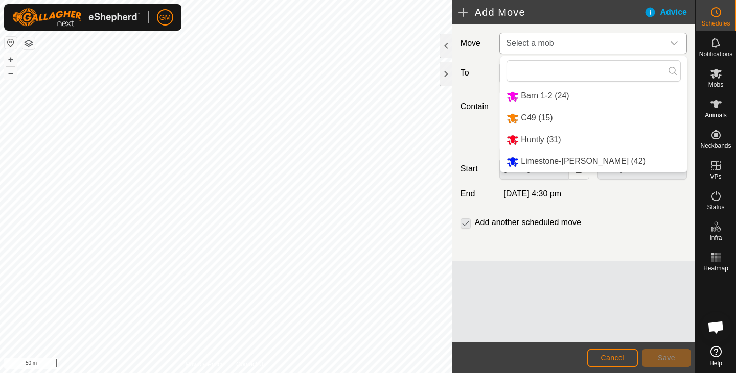
click at [537, 96] on li "Barn 1-2 (24)" at bounding box center [593, 96] width 186 height 21
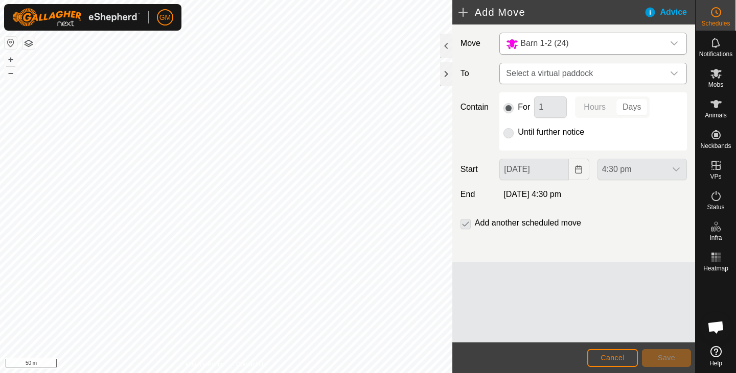
click at [676, 72] on icon "dropdown trigger" at bounding box center [673, 74] width 7 height 4
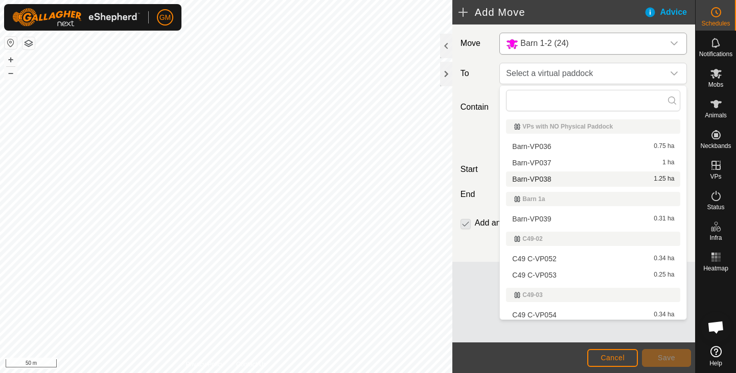
click at [575, 182] on li "Barn-VP038 1.25 ha" at bounding box center [593, 179] width 174 height 15
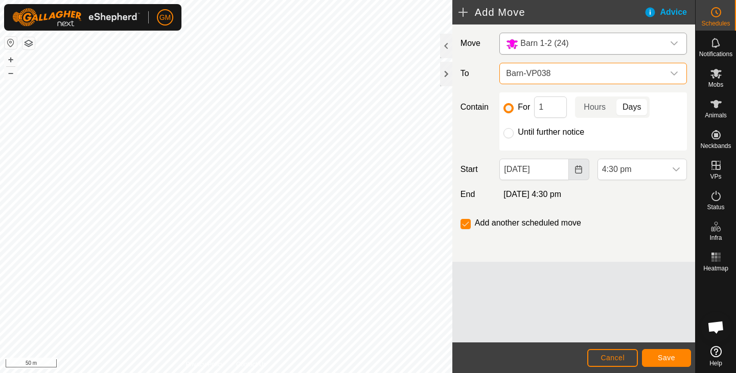
click at [581, 168] on icon "Choose Date" at bounding box center [578, 170] width 8 height 8
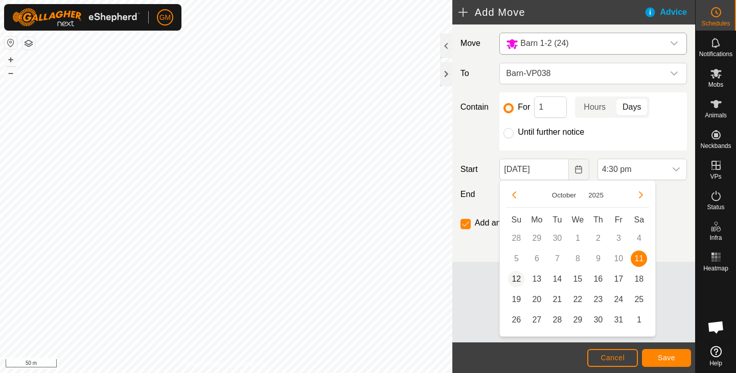
click at [519, 279] on span "12" at bounding box center [516, 279] width 16 height 16
type input "12 Oct, 2025"
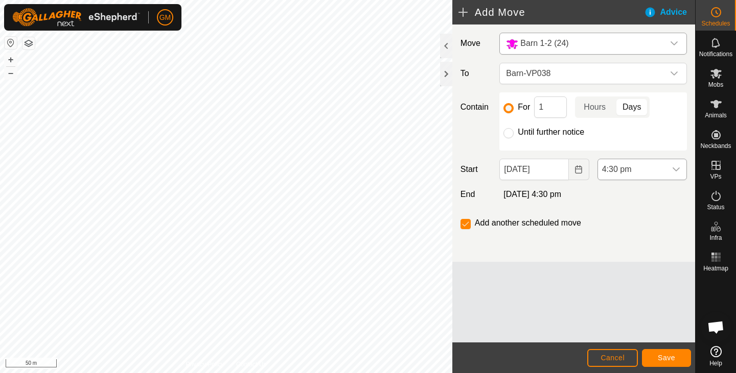
click at [677, 169] on icon "dropdown trigger" at bounding box center [675, 170] width 7 height 4
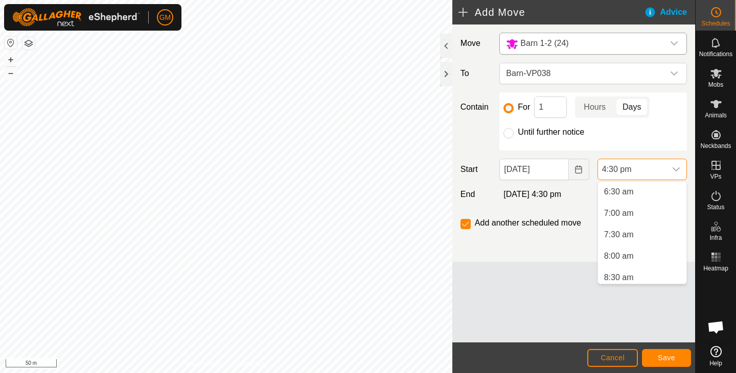
scroll to position [281, 0]
click at [614, 212] on li "7:00 am" at bounding box center [642, 211] width 88 height 20
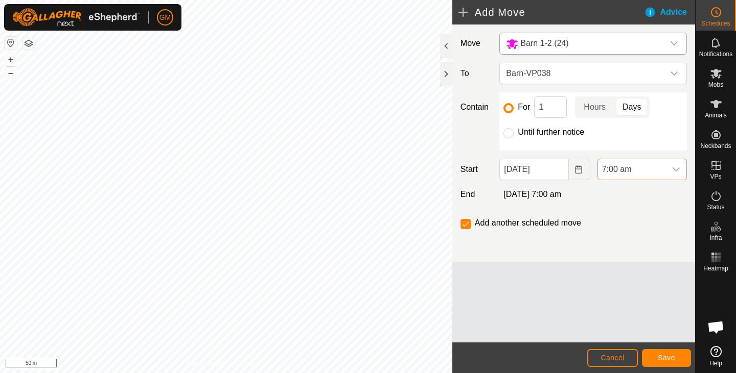
scroll to position [626, 0]
click at [660, 356] on span "Save" at bounding box center [666, 358] width 17 height 8
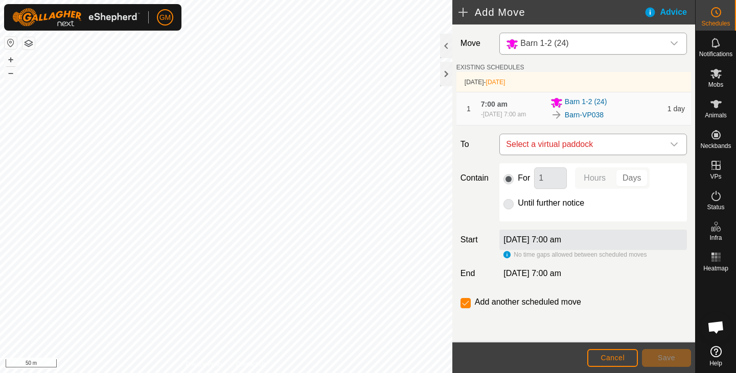
click at [677, 142] on icon "dropdown trigger" at bounding box center [674, 144] width 8 height 8
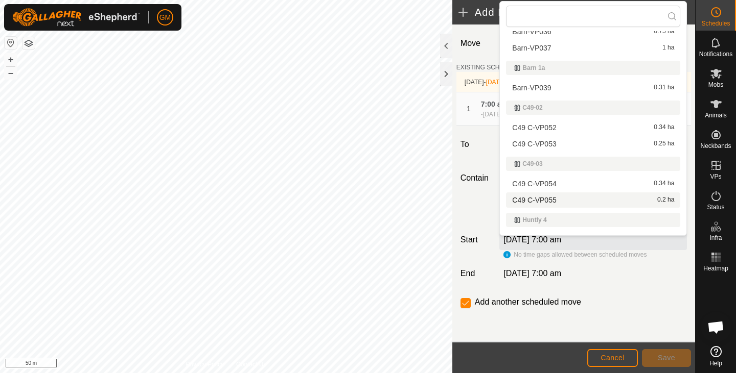
scroll to position [31, 0]
click at [545, 89] on li "Barn-VP039 0.31 ha" at bounding box center [593, 87] width 174 height 15
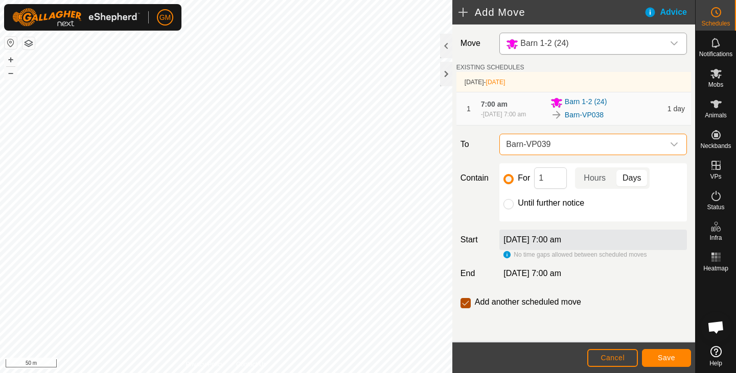
click at [464, 303] on input "checkbox" at bounding box center [465, 303] width 10 height 10
checkbox input "false"
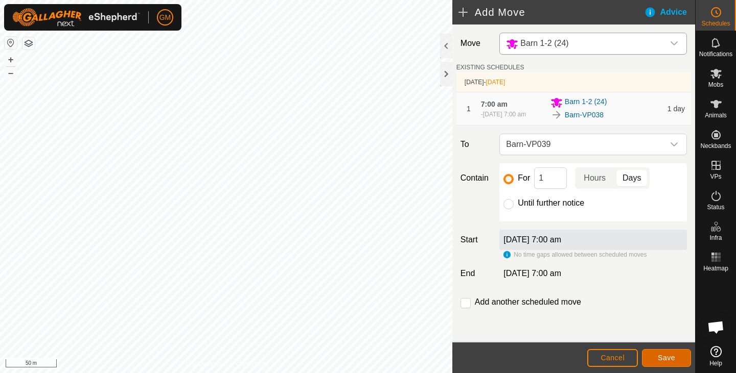
click at [671, 354] on span "Save" at bounding box center [666, 358] width 17 height 8
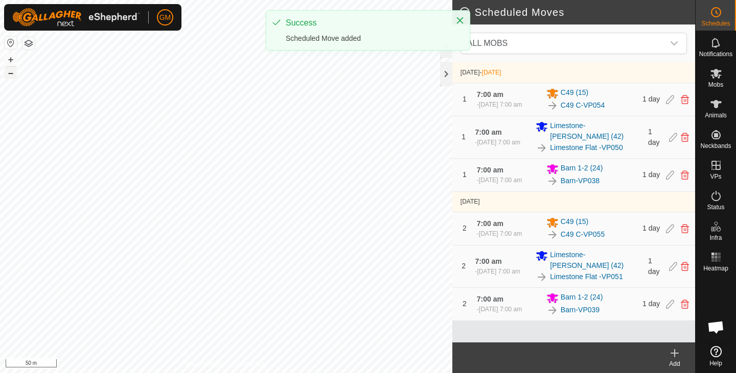
click at [11, 75] on button "–" at bounding box center [11, 73] width 12 height 12
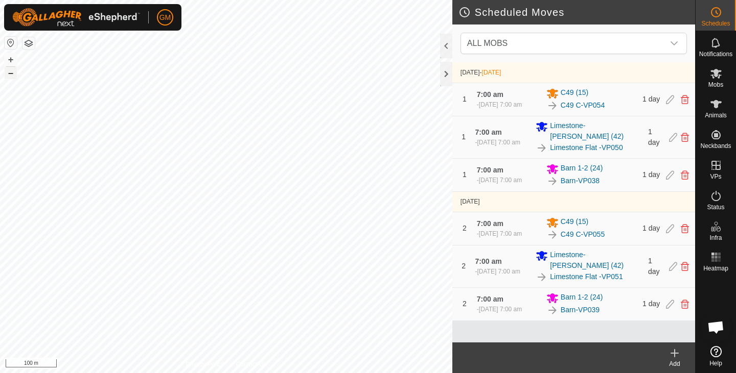
click at [11, 75] on button "–" at bounding box center [11, 73] width 12 height 12
click at [673, 351] on icon at bounding box center [674, 353] width 12 height 12
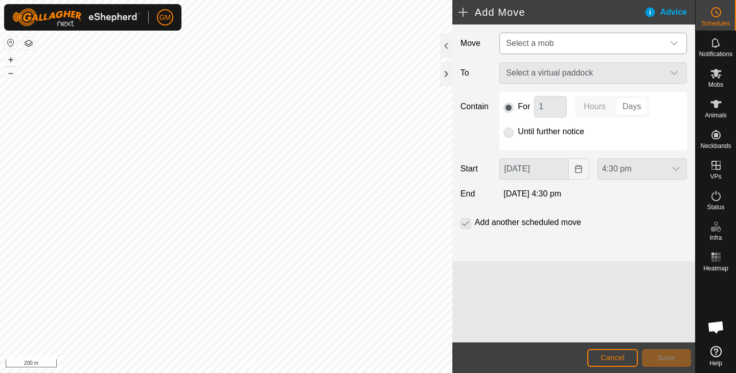
click at [672, 41] on icon "dropdown trigger" at bounding box center [674, 43] width 8 height 8
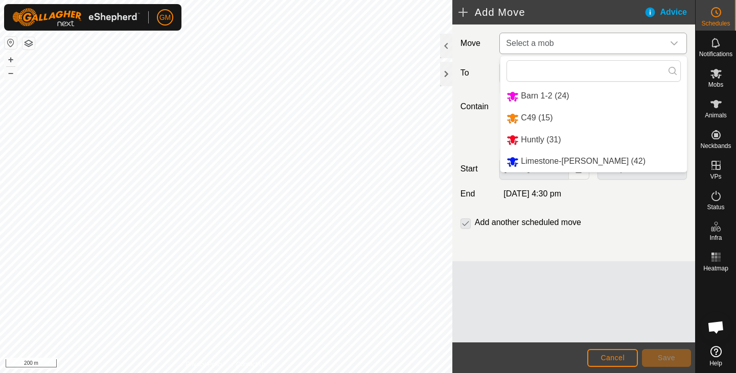
click at [544, 140] on li "Huntly (31)" at bounding box center [593, 140] width 186 height 21
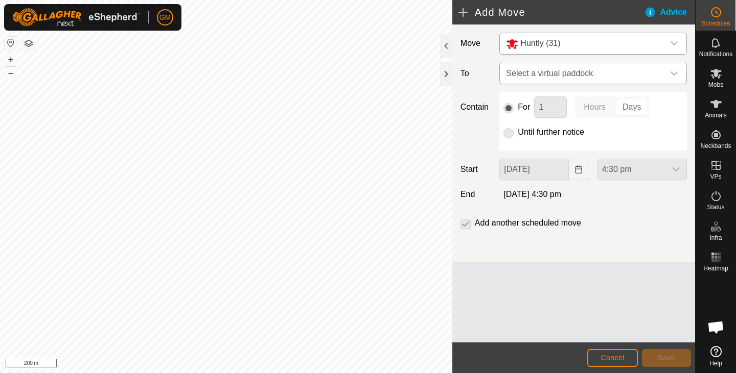
click at [672, 74] on icon "dropdown trigger" at bounding box center [673, 74] width 7 height 4
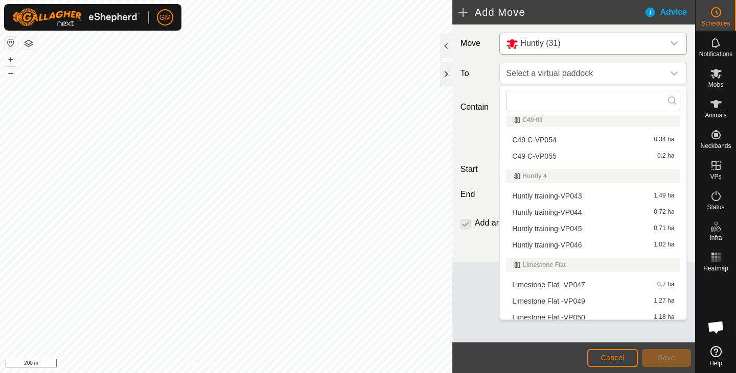
scroll to position [176, 0]
click at [11, 60] on button "+" at bounding box center [11, 60] width 12 height 12
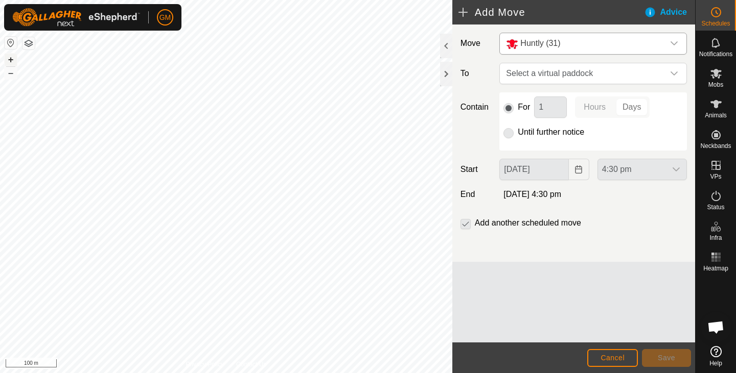
click at [11, 60] on button "+" at bounding box center [11, 60] width 12 height 12
click at [674, 76] on icon "dropdown trigger" at bounding box center [674, 73] width 8 height 8
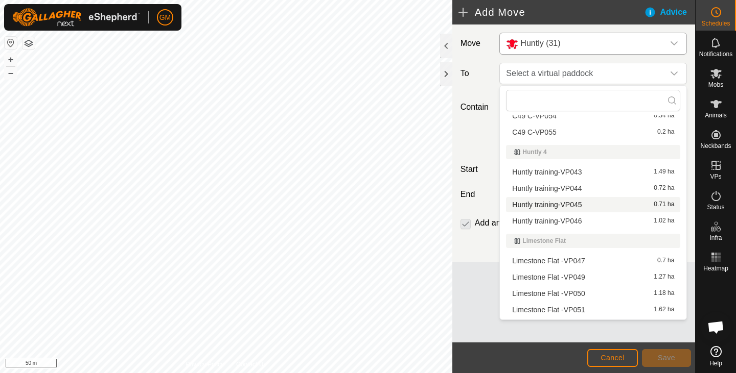
scroll to position [200, 0]
click at [575, 204] on li "Huntly training-VP045 0.71 ha" at bounding box center [593, 204] width 174 height 15
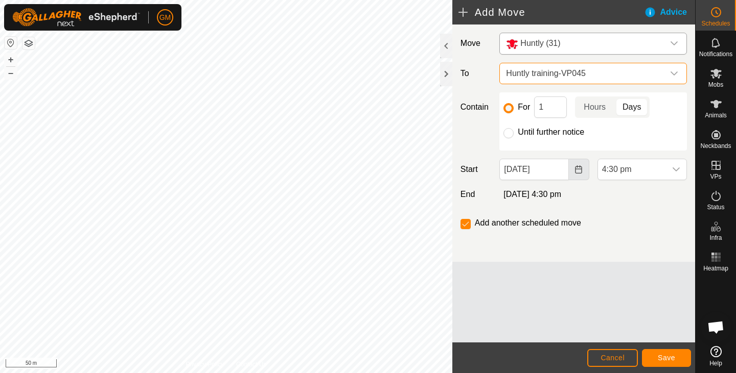
click at [575, 172] on icon "Choose Date" at bounding box center [578, 170] width 7 height 8
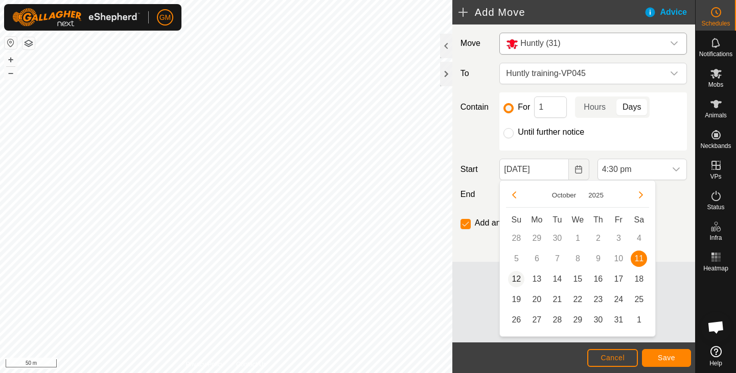
click at [521, 278] on span "12" at bounding box center [516, 279] width 16 height 16
type input "12 Oct, 2025"
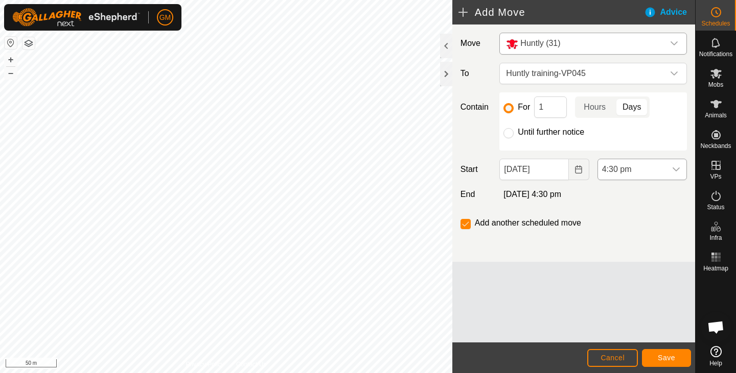
click at [675, 170] on icon "dropdown trigger" at bounding box center [676, 170] width 8 height 8
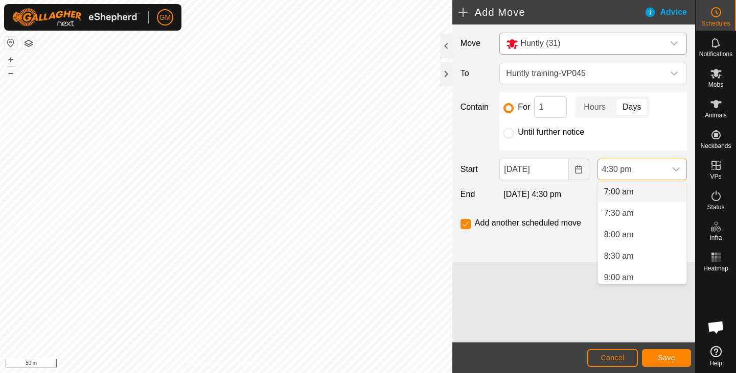
click at [624, 190] on li "7:00 am" at bounding box center [642, 192] width 88 height 20
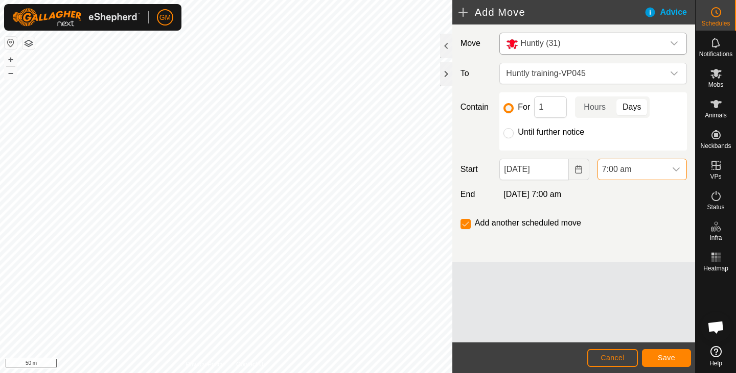
scroll to position [626, 0]
click at [665, 353] on button "Save" at bounding box center [666, 358] width 49 height 18
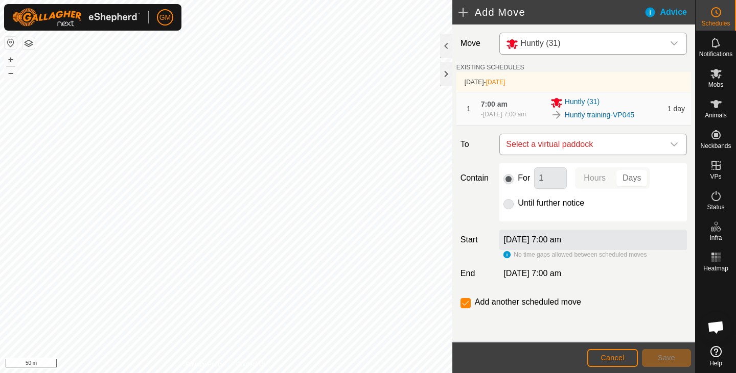
click at [675, 143] on icon "dropdown trigger" at bounding box center [674, 144] width 8 height 8
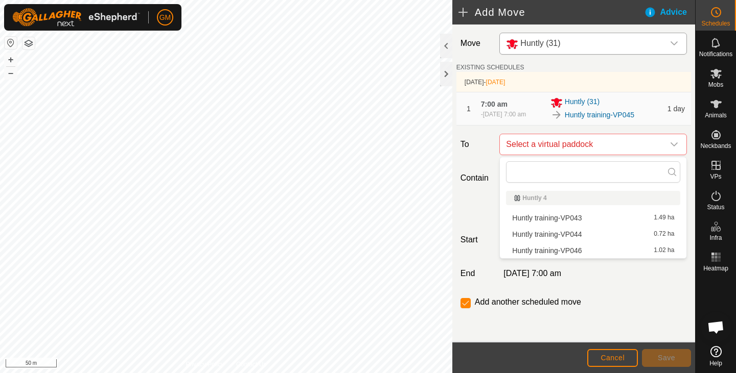
click at [582, 251] on li "Huntly training-VP046 1.02 ha" at bounding box center [593, 250] width 174 height 15
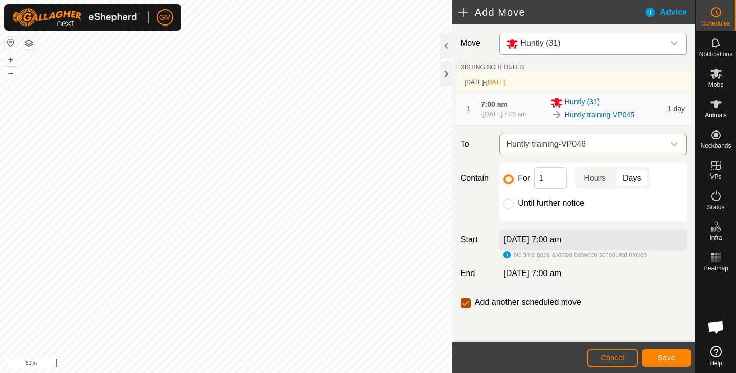
click at [465, 306] on input "checkbox" at bounding box center [465, 303] width 10 height 10
checkbox input "false"
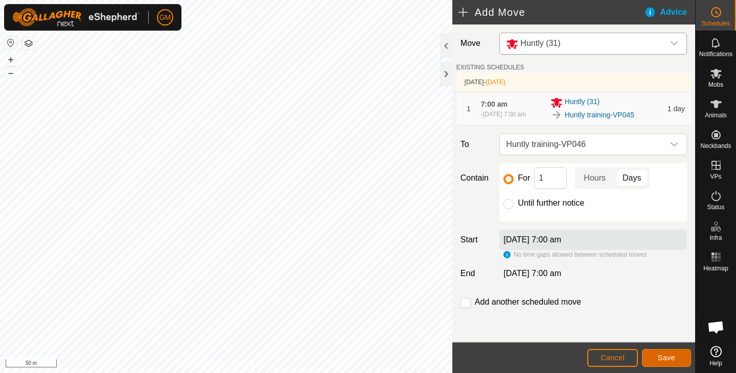
click at [655, 356] on button "Save" at bounding box center [666, 358] width 49 height 18
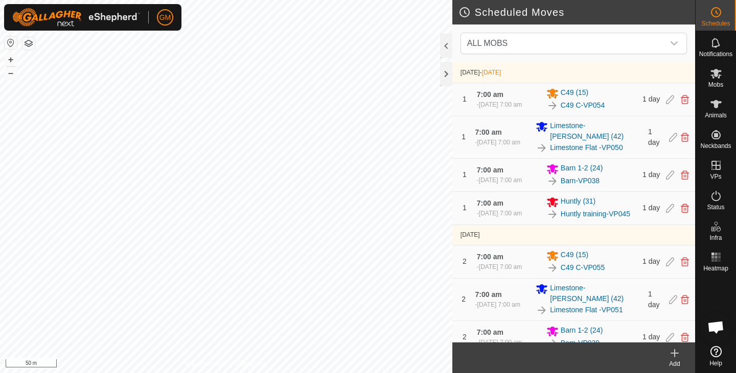
scroll to position [63, 0]
click at [9, 74] on button "–" at bounding box center [11, 73] width 12 height 12
click at [444, 78] on div at bounding box center [446, 74] width 12 height 25
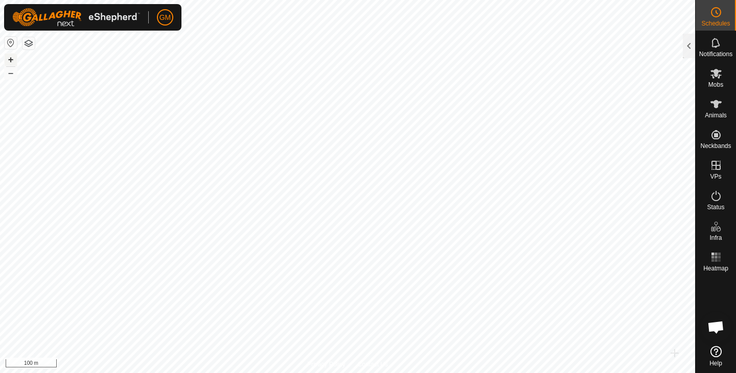
click at [16, 59] on button "+" at bounding box center [11, 60] width 12 height 12
click at [11, 75] on button "–" at bounding box center [11, 73] width 12 height 12
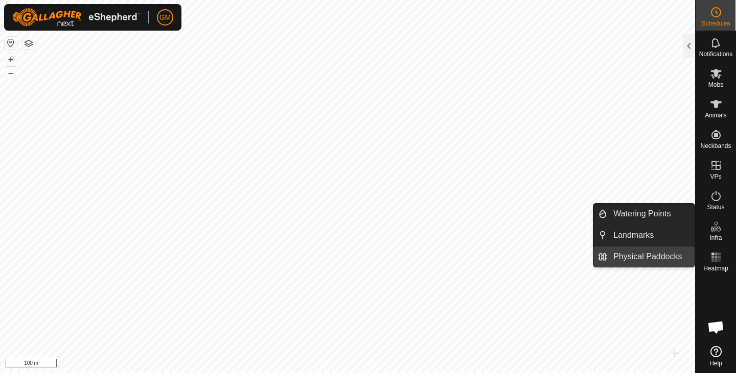
click at [630, 256] on link "Physical Paddocks" at bounding box center [650, 257] width 87 height 20
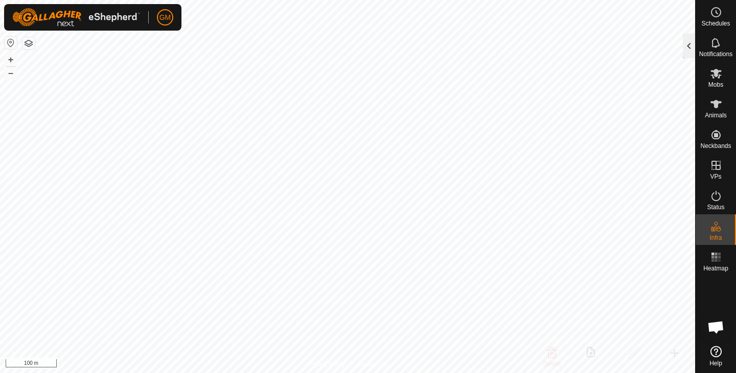
click at [685, 48] on div at bounding box center [689, 46] width 12 height 25
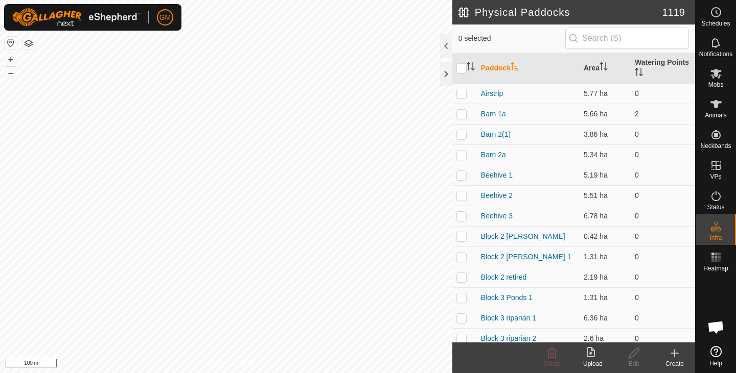
click at [674, 353] on icon at bounding box center [674, 353] width 0 height 7
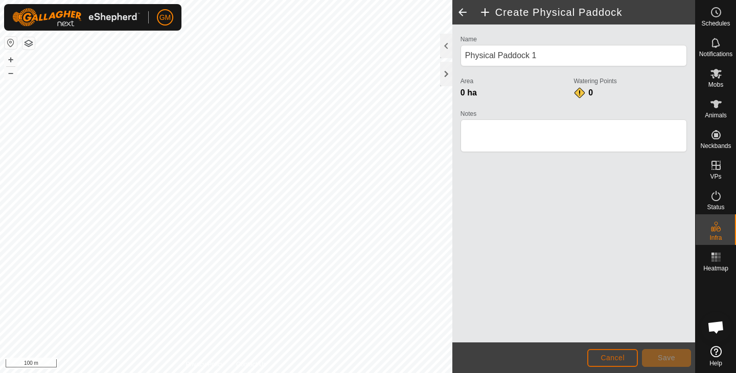
click at [623, 359] on span "Cancel" at bounding box center [612, 358] width 24 height 8
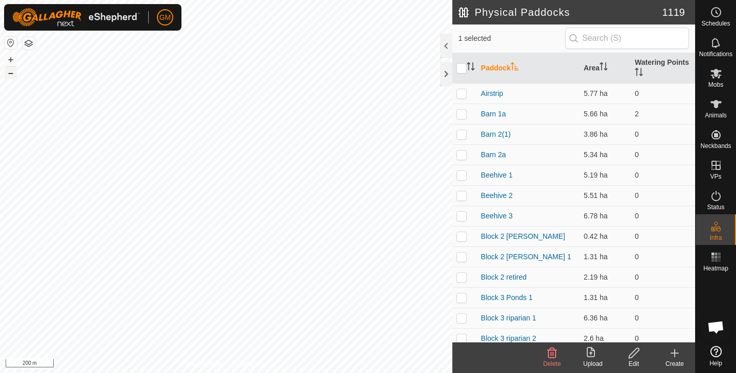
click at [9, 74] on button "–" at bounding box center [11, 73] width 12 height 12
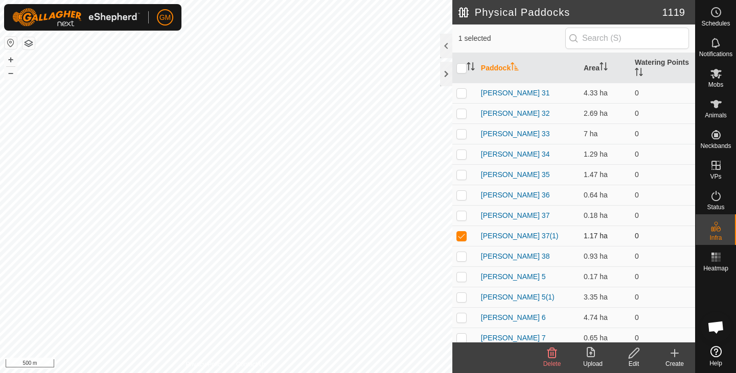
click at [459, 238] on p-checkbox at bounding box center [461, 236] width 10 height 8
checkbox input "false"
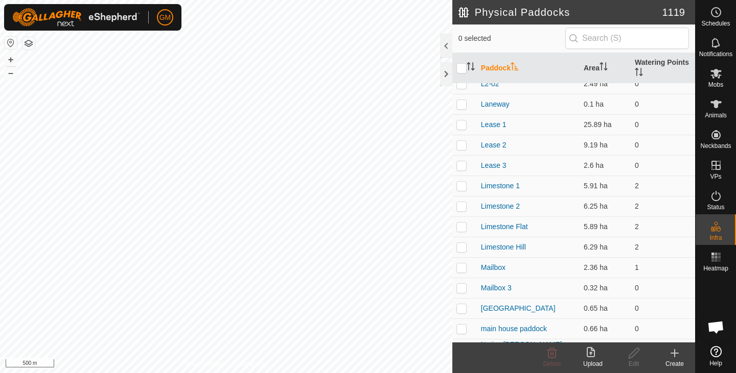
scroll to position [21652, 0]
click at [502, 189] on link "Limestone 1" at bounding box center [500, 185] width 39 height 8
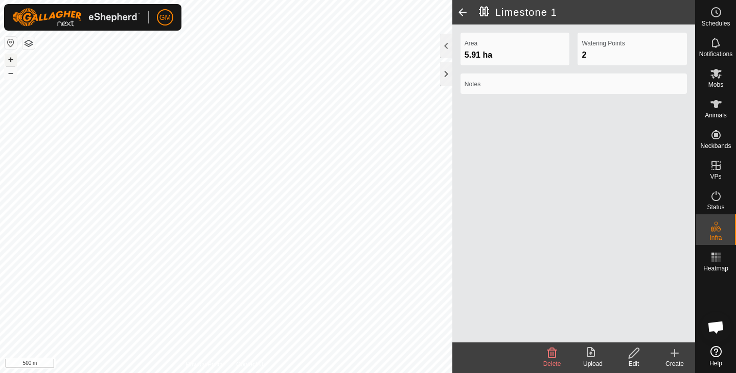
click at [10, 59] on button "+" at bounding box center [11, 60] width 12 height 12
click at [13, 59] on button "+" at bounding box center [11, 60] width 12 height 12
click at [634, 356] on icon at bounding box center [633, 353] width 13 height 12
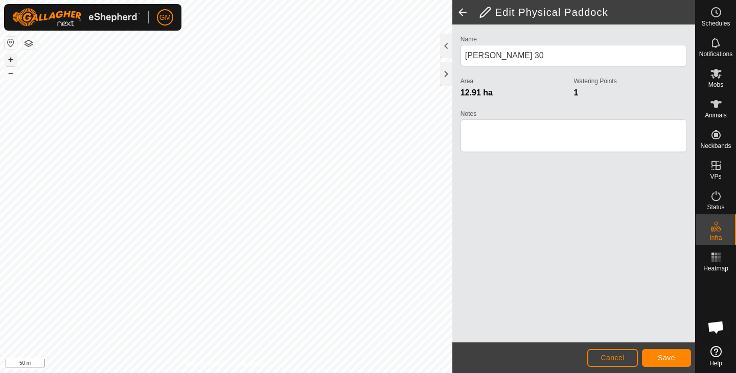
click at [9, 57] on button "+" at bounding box center [11, 60] width 12 height 12
click at [13, 59] on button "+" at bounding box center [11, 60] width 12 height 12
click at [679, 354] on button "Save" at bounding box center [666, 358] width 49 height 18
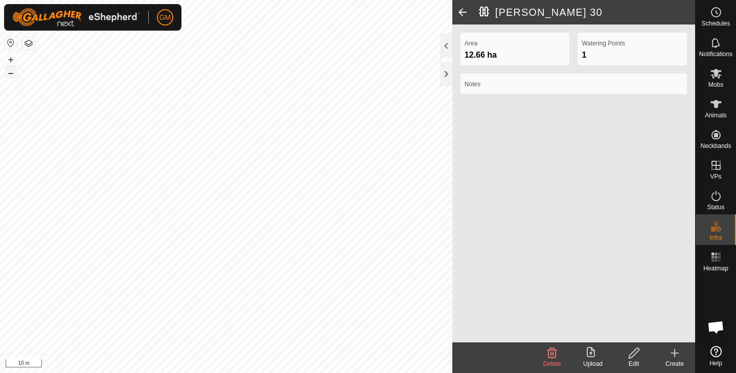
click at [13, 73] on button "–" at bounding box center [11, 73] width 12 height 12
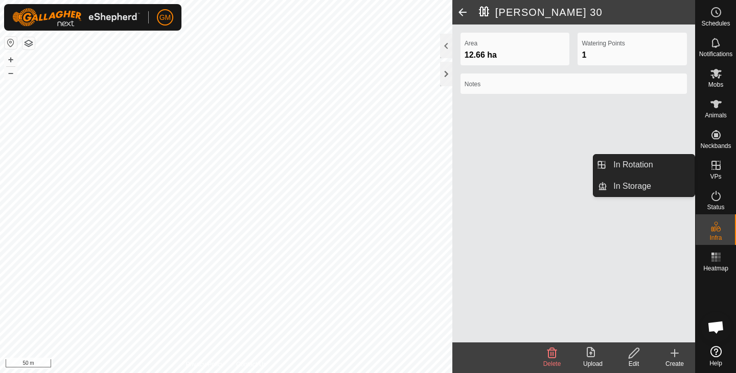
click at [715, 170] on icon at bounding box center [716, 165] width 12 height 12
click at [650, 171] on link "In Rotation" at bounding box center [650, 165] width 87 height 20
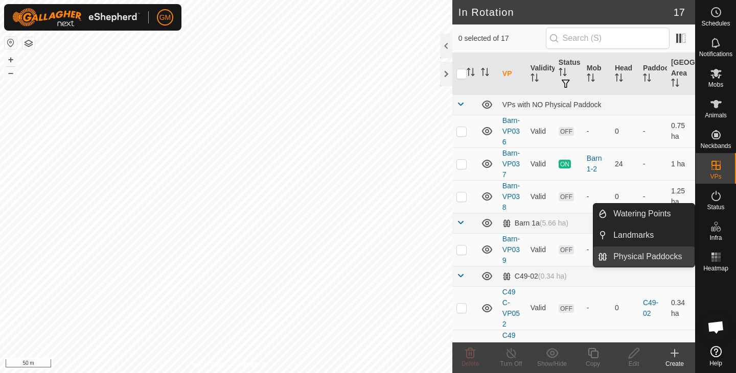
click at [649, 262] on link "Physical Paddocks" at bounding box center [650, 257] width 87 height 20
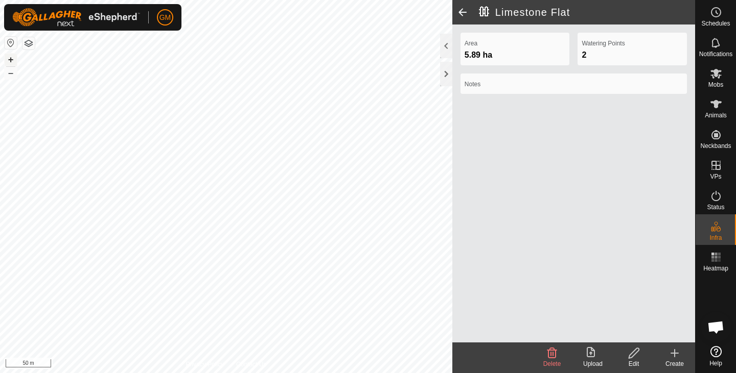
click at [10, 59] on button "+" at bounding box center [11, 60] width 12 height 12
click at [634, 358] on icon at bounding box center [633, 353] width 13 height 12
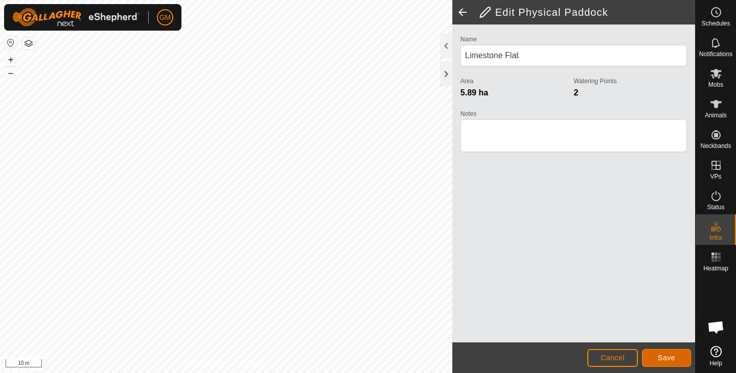
click at [663, 351] on button "Save" at bounding box center [666, 358] width 49 height 18
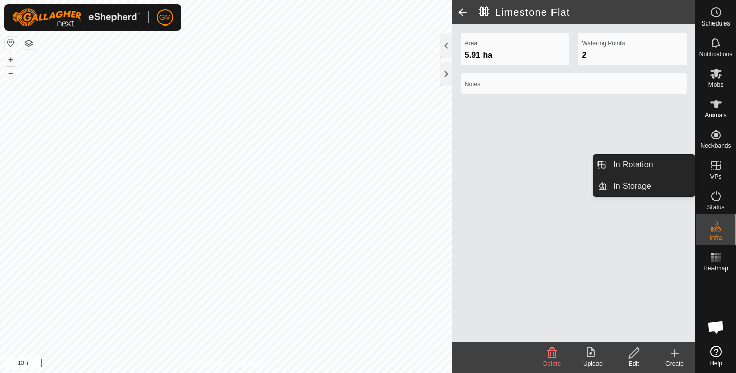
click at [715, 163] on icon at bounding box center [716, 165] width 12 height 12
click at [660, 165] on link "In Rotation" at bounding box center [650, 165] width 87 height 20
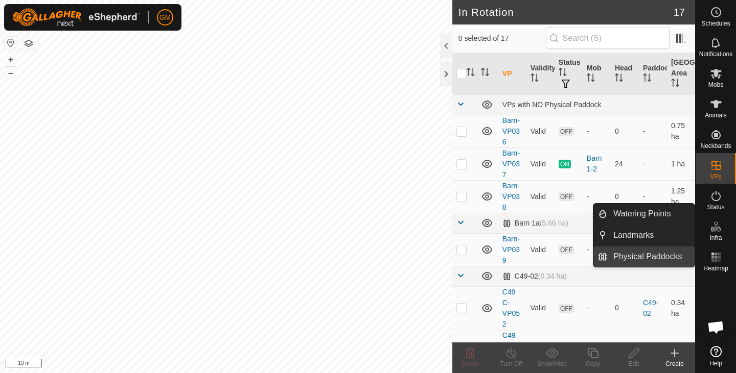
click at [645, 259] on link "Physical Paddocks" at bounding box center [650, 257] width 87 height 20
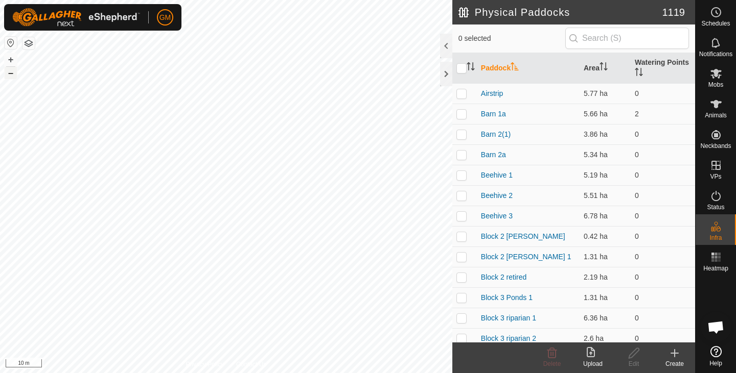
click at [11, 76] on button "–" at bounding box center [11, 73] width 12 height 12
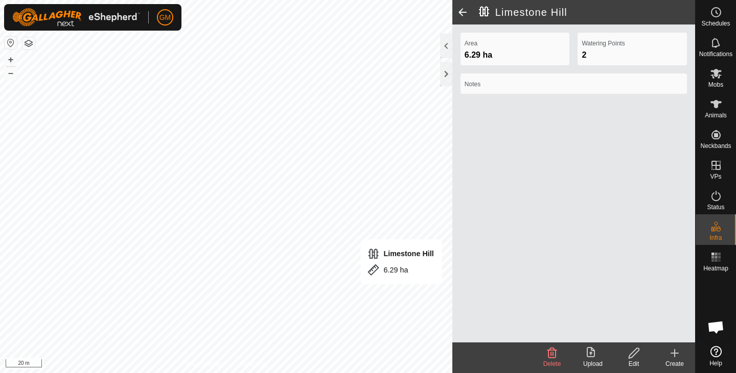
click at [637, 354] on icon at bounding box center [633, 353] width 13 height 12
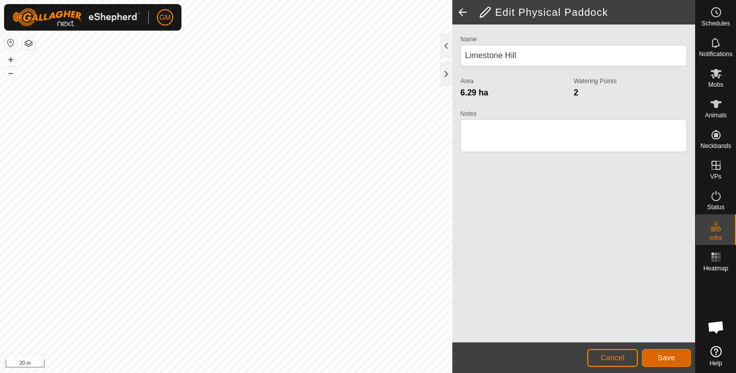
click at [665, 355] on span "Save" at bounding box center [666, 358] width 17 height 8
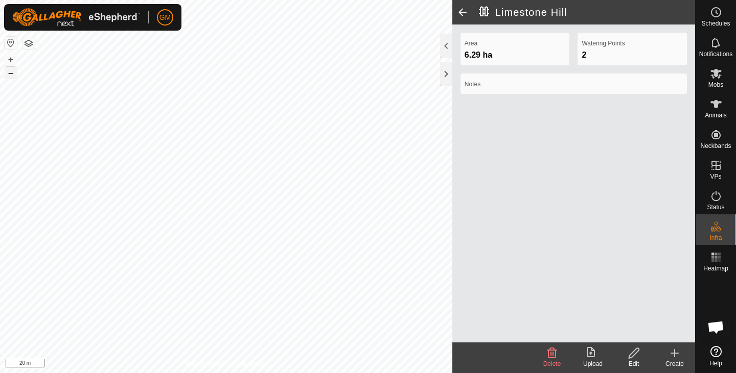
click at [15, 75] on button "–" at bounding box center [11, 73] width 12 height 12
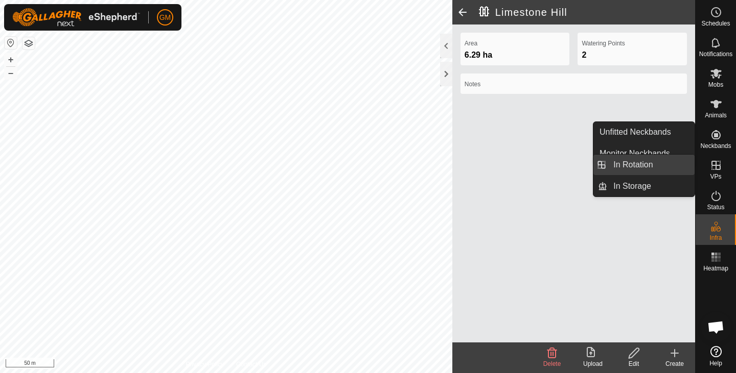
click at [643, 165] on link "In Rotation" at bounding box center [650, 165] width 87 height 20
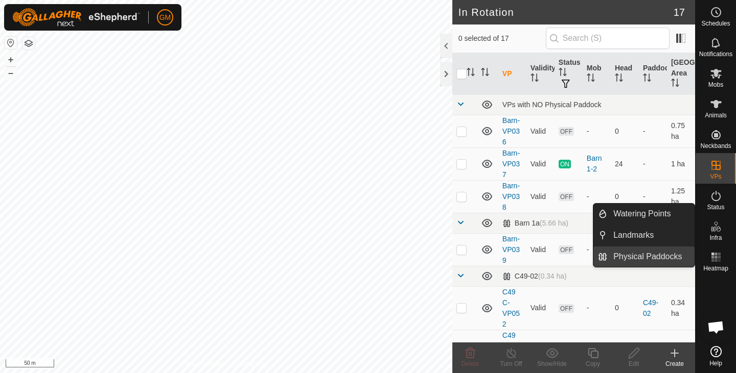
click at [653, 252] on link "Physical Paddocks" at bounding box center [650, 257] width 87 height 20
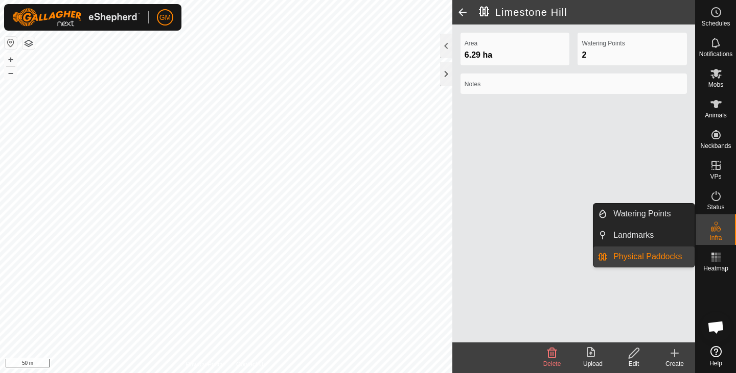
click at [657, 257] on link "Physical Paddocks" at bounding box center [650, 257] width 87 height 20
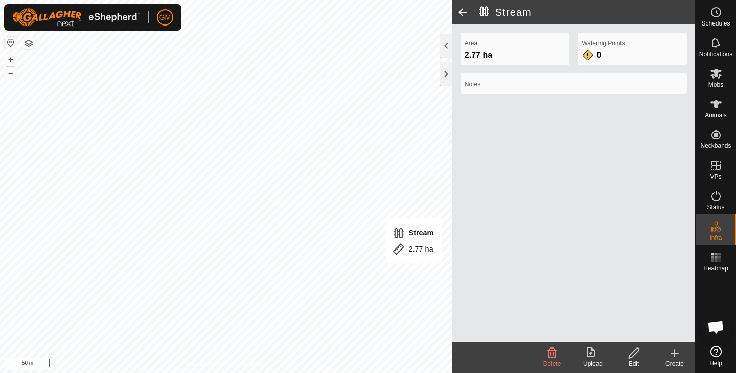
click at [630, 358] on icon at bounding box center [633, 353] width 10 height 10
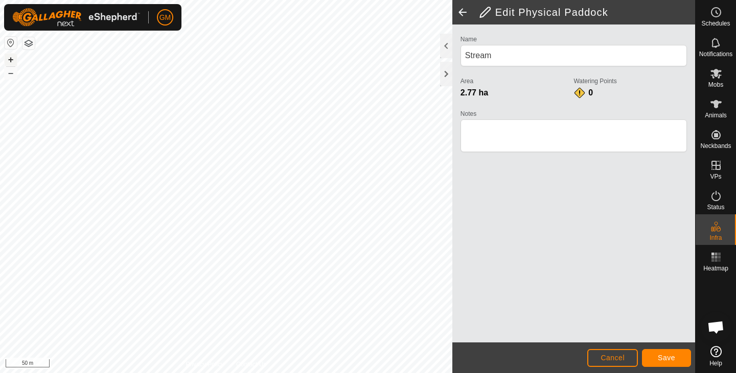
click at [11, 60] on button "+" at bounding box center [11, 60] width 12 height 12
click at [447, 72] on div at bounding box center [446, 74] width 12 height 25
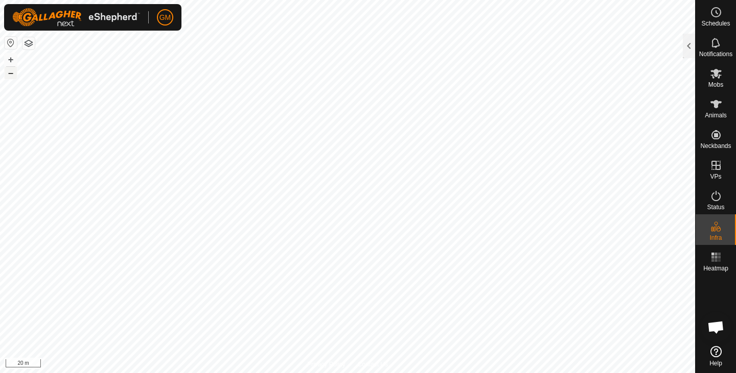
click at [13, 75] on button "–" at bounding box center [11, 73] width 12 height 12
click at [11, 73] on button "–" at bounding box center [11, 73] width 12 height 12
click at [692, 44] on div at bounding box center [689, 46] width 12 height 25
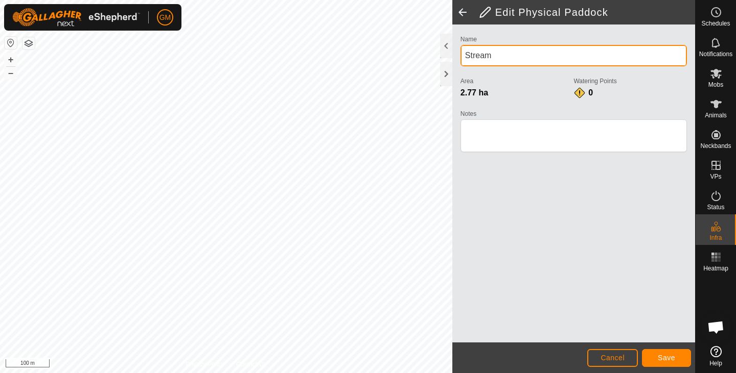
click at [464, 55] on input "Stream" at bounding box center [573, 55] width 226 height 21
type input "[PERSON_NAME] and Stream"
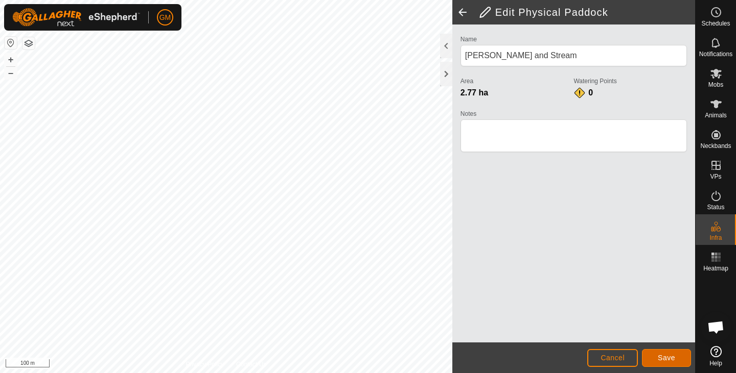
click at [671, 359] on span "Save" at bounding box center [666, 358] width 17 height 8
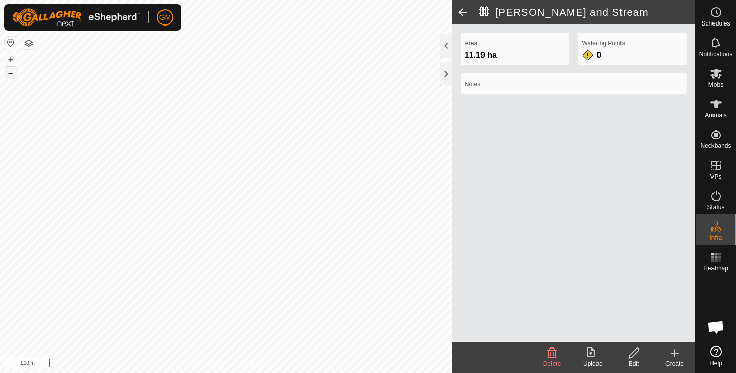
click at [8, 73] on button "–" at bounding box center [11, 73] width 12 height 12
click at [12, 59] on button "+" at bounding box center [11, 60] width 12 height 12
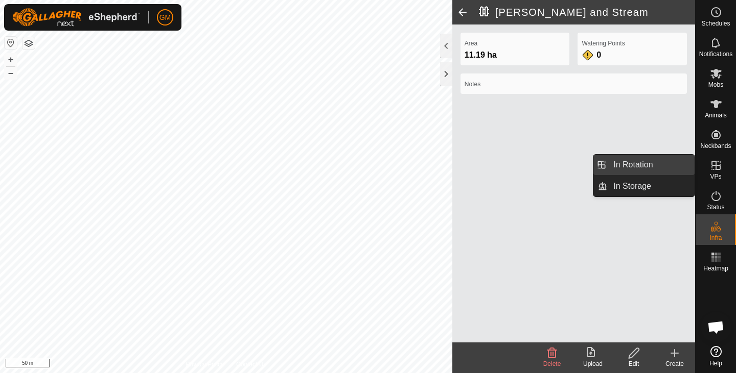
click at [650, 160] on link "In Rotation" at bounding box center [650, 165] width 87 height 20
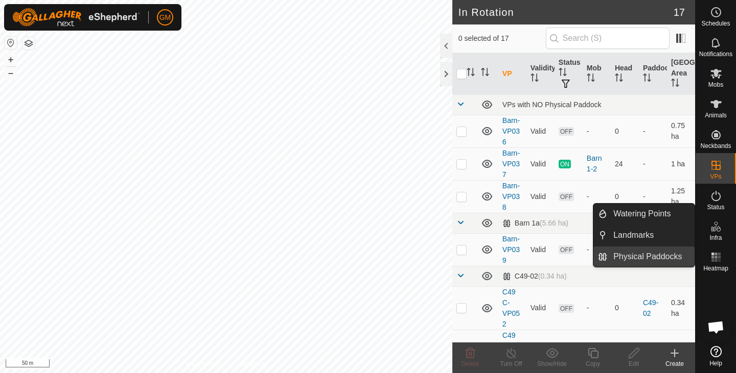
click at [666, 254] on link "Physical Paddocks" at bounding box center [650, 257] width 87 height 20
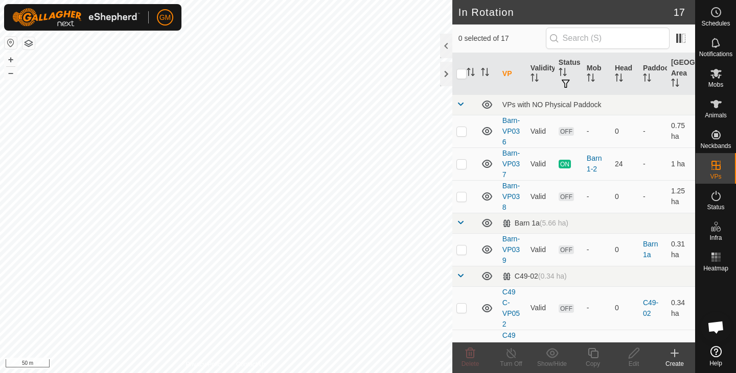
click at [695, 373] on p-menu "Watering Points Landmarks Physical Paddocks" at bounding box center [695, 373] width 0 height 0
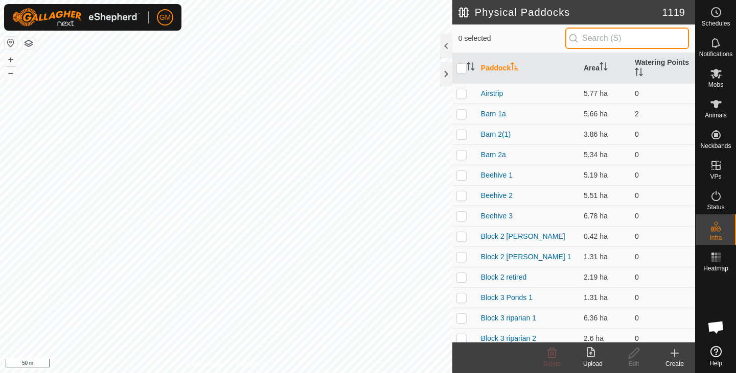
click at [591, 35] on input "text" at bounding box center [627, 38] width 124 height 21
click at [12, 74] on button "–" at bounding box center [11, 73] width 12 height 12
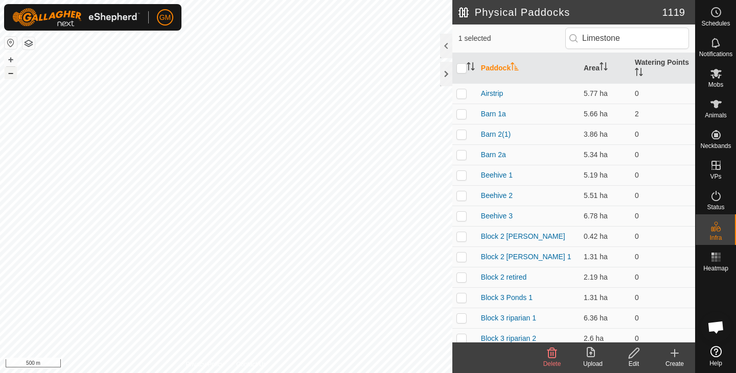
click at [12, 74] on button "–" at bounding box center [11, 73] width 12 height 12
click at [632, 355] on icon at bounding box center [633, 353] width 13 height 12
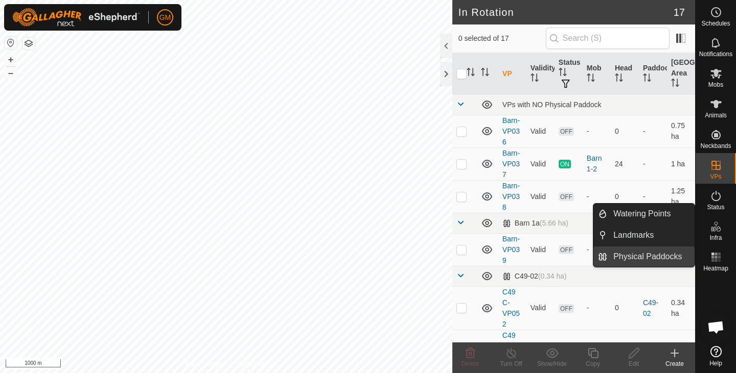
click at [660, 253] on link "Physical Paddocks" at bounding box center [650, 257] width 87 height 20
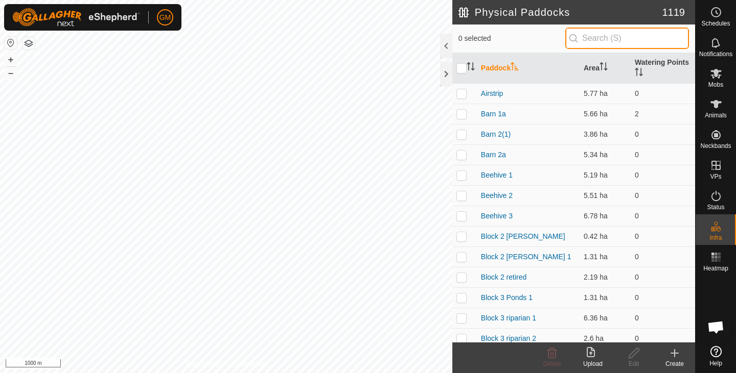
click at [597, 34] on input "text" at bounding box center [627, 38] width 124 height 21
type input "Limestone"
click at [579, 42] on input "Limestone" at bounding box center [627, 38] width 124 height 21
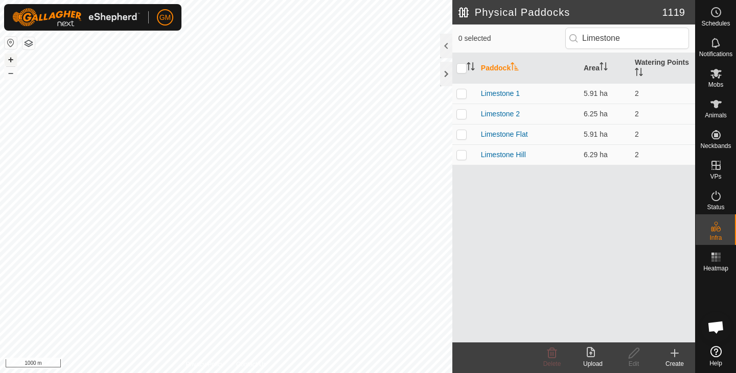
click at [10, 62] on button "+" at bounding box center [11, 60] width 12 height 12
click at [462, 96] on p-checkbox at bounding box center [461, 93] width 10 height 8
click at [11, 58] on button "+" at bounding box center [11, 60] width 12 height 12
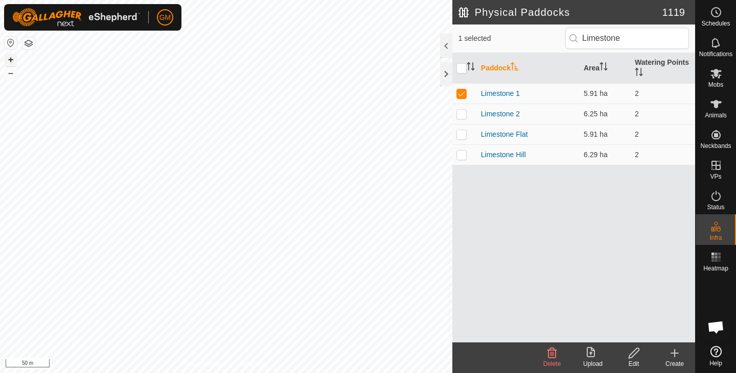
click at [11, 58] on button "+" at bounding box center [11, 60] width 12 height 12
click at [460, 92] on p-checkbox at bounding box center [461, 93] width 10 height 8
checkbox input "false"
click at [460, 113] on p-checkbox at bounding box center [461, 114] width 10 height 8
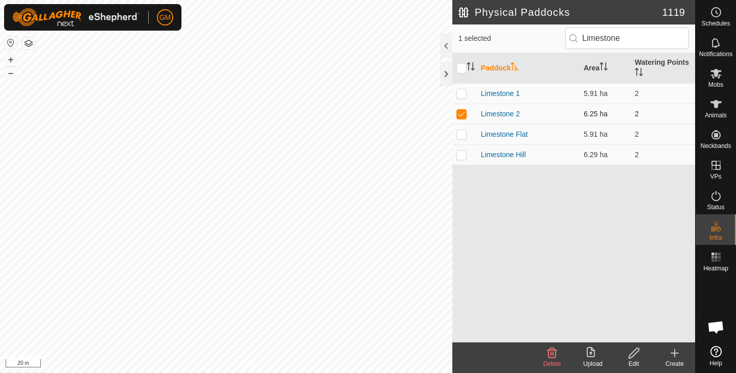
checkbox input "false"
click at [464, 91] on p-checkbox at bounding box center [461, 93] width 10 height 8
checkbox input "false"
click at [462, 120] on td at bounding box center [464, 114] width 25 height 20
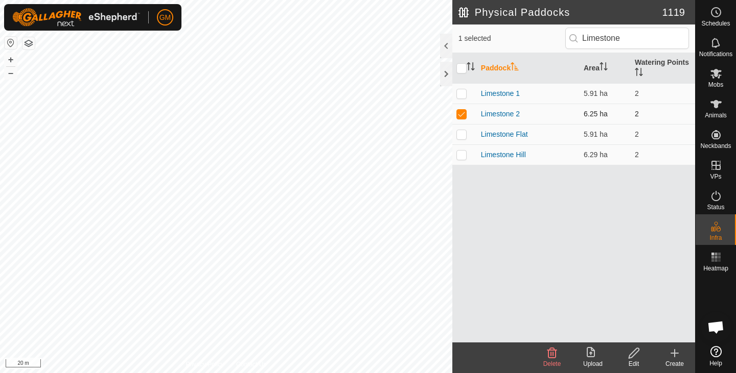
click at [462, 119] on td at bounding box center [464, 114] width 25 height 20
checkbox input "false"
click at [460, 134] on p-checkbox at bounding box center [461, 134] width 10 height 8
checkbox input "false"
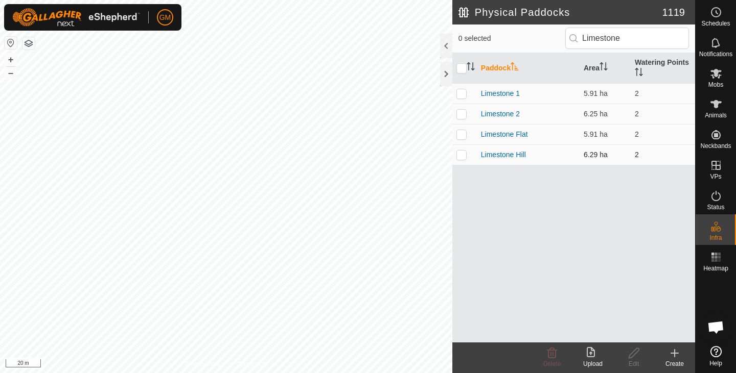
click at [459, 153] on p-checkbox at bounding box center [461, 155] width 10 height 8
checkbox input "false"
click at [465, 91] on p-checkbox at bounding box center [461, 93] width 10 height 8
click at [549, 356] on icon at bounding box center [552, 353] width 12 height 12
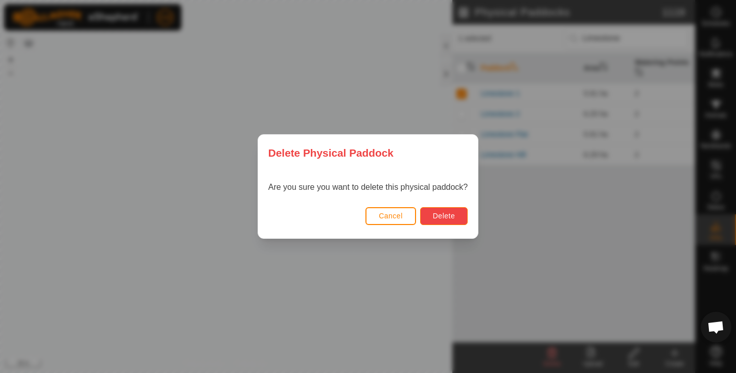
click at [450, 216] on span "Delete" at bounding box center [444, 216] width 22 height 8
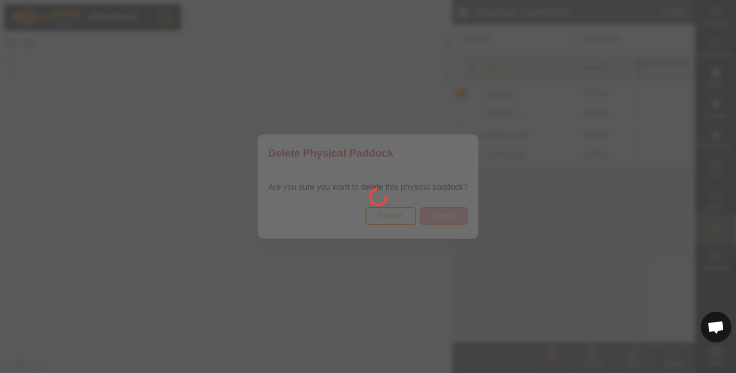
checkbox input "false"
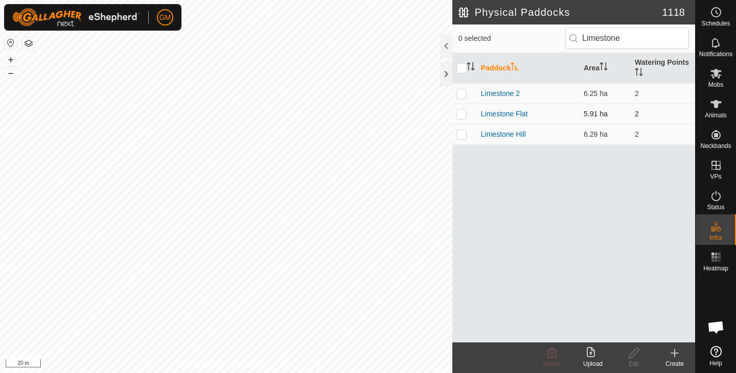
click at [458, 114] on p-checkbox at bounding box center [461, 114] width 10 height 8
checkbox input "false"
click at [466, 135] on p-checkbox at bounding box center [461, 134] width 10 height 8
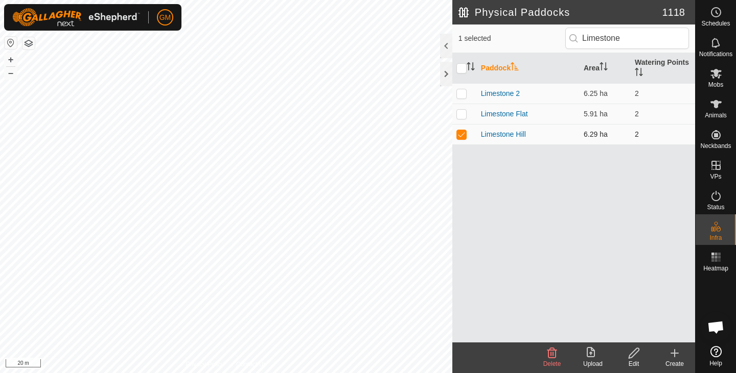
checkbox input "false"
click at [462, 89] on p-tablecheckbox at bounding box center [461, 93] width 10 height 8
click at [551, 355] on icon at bounding box center [552, 353] width 10 height 10
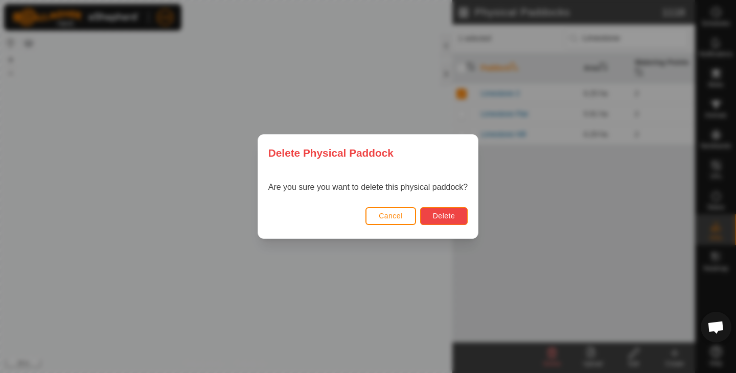
click at [453, 217] on span "Delete" at bounding box center [444, 216] width 22 height 8
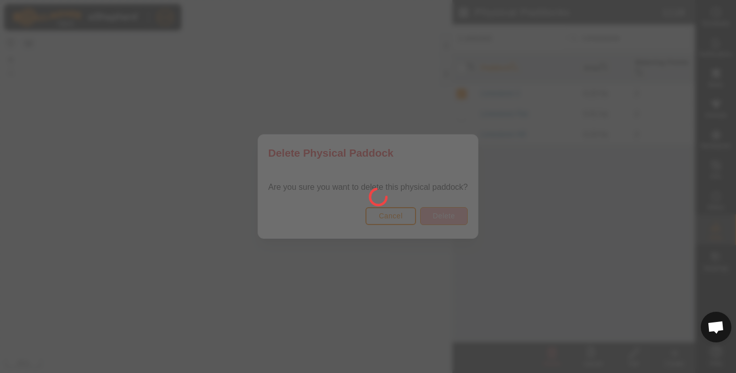
checkbox input "false"
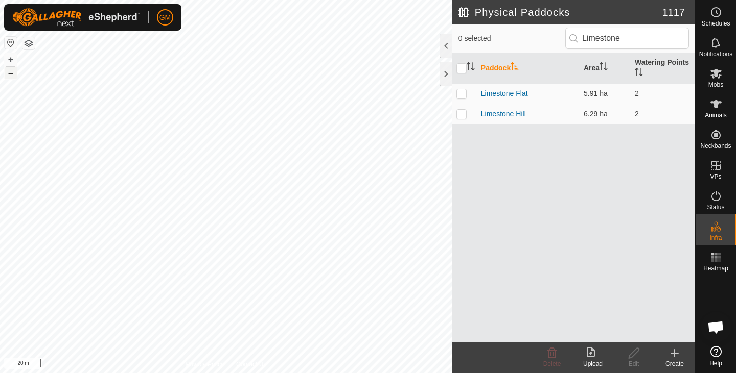
click at [12, 76] on button "–" at bounding box center [11, 73] width 12 height 12
click at [443, 70] on div at bounding box center [446, 74] width 12 height 25
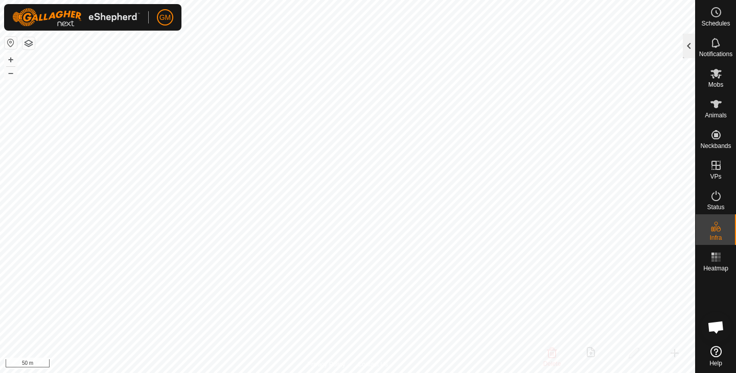
click at [688, 50] on div at bounding box center [689, 46] width 12 height 25
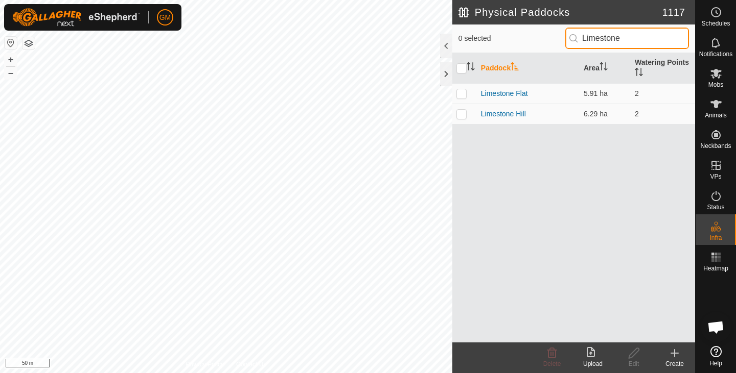
click at [634, 40] on input "Limestone" at bounding box center [627, 38] width 124 height 21
type input "L"
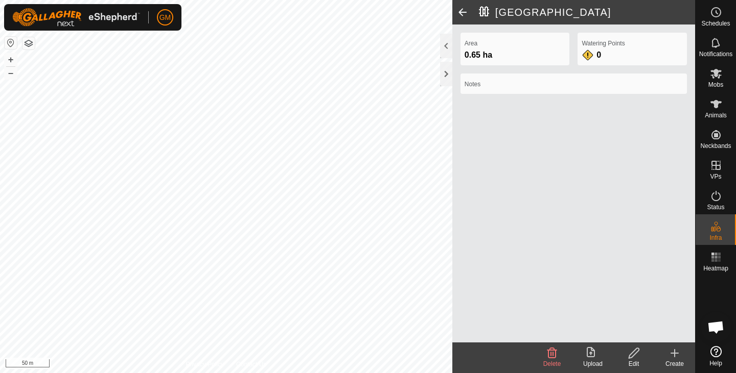
click at [637, 353] on icon at bounding box center [633, 353] width 13 height 12
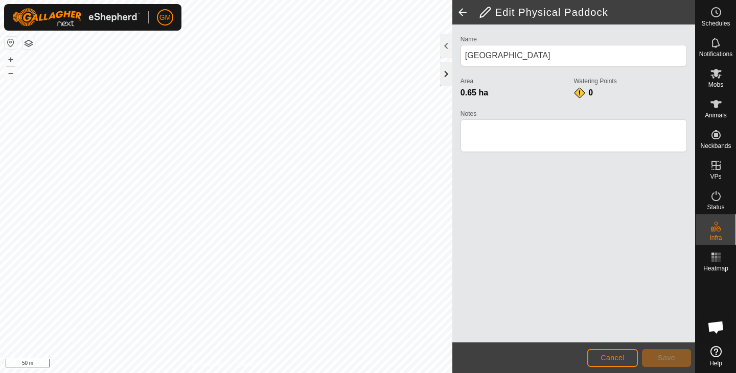
click at [446, 73] on div at bounding box center [446, 74] width 12 height 25
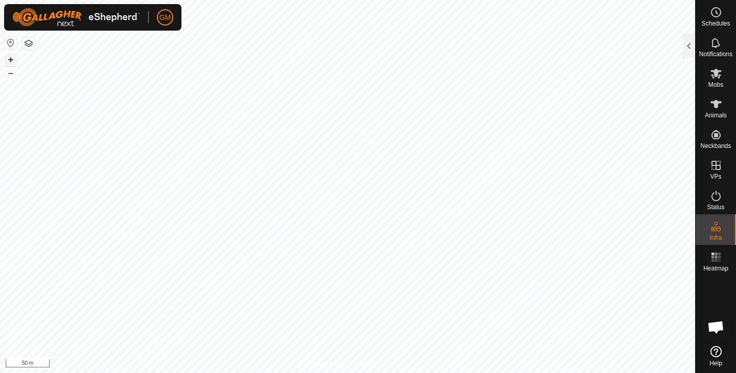
click at [10, 60] on button "+" at bounding box center [11, 60] width 12 height 12
click at [425, 373] on html "GM Schedules Notifications Mobs Animals Neckbands VPs Status Infra Heatmap Help…" at bounding box center [368, 186] width 736 height 373
click at [451, 373] on html "GM Schedules Notifications Mobs Animals Neckbands VPs Status Infra Heatmap Help…" at bounding box center [368, 186] width 736 height 373
click at [11, 75] on button "–" at bounding box center [11, 73] width 12 height 12
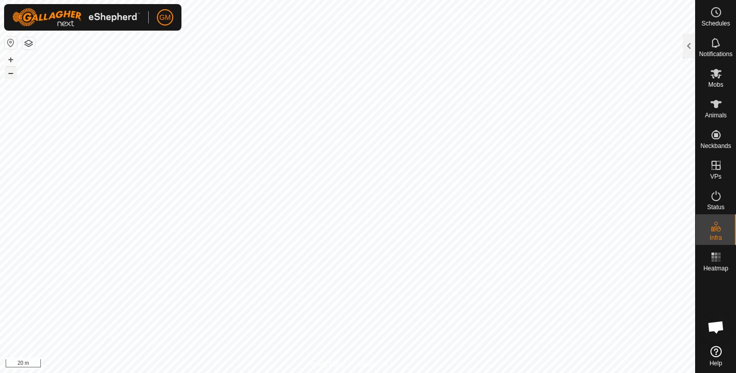
click at [11, 75] on button "–" at bounding box center [11, 73] width 12 height 12
click at [12, 58] on button "+" at bounding box center [11, 60] width 12 height 12
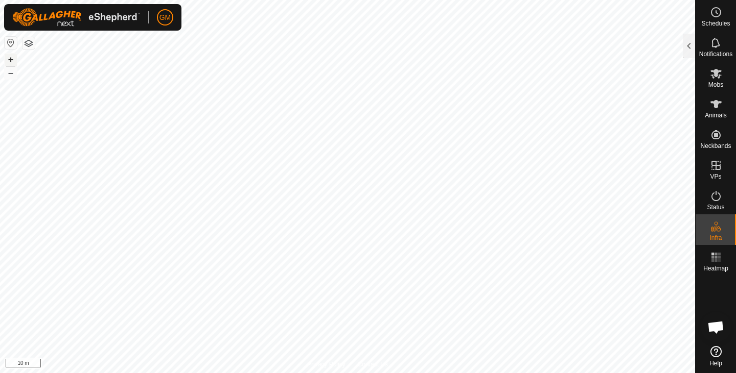
click at [7, 58] on button "+" at bounding box center [11, 60] width 12 height 12
click at [12, 73] on button "–" at bounding box center [11, 73] width 12 height 12
click at [685, 49] on div at bounding box center [689, 46] width 12 height 25
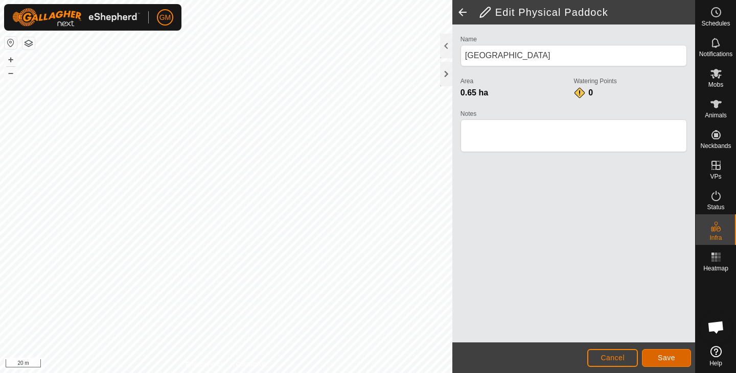
click at [670, 354] on span "Save" at bounding box center [666, 358] width 17 height 8
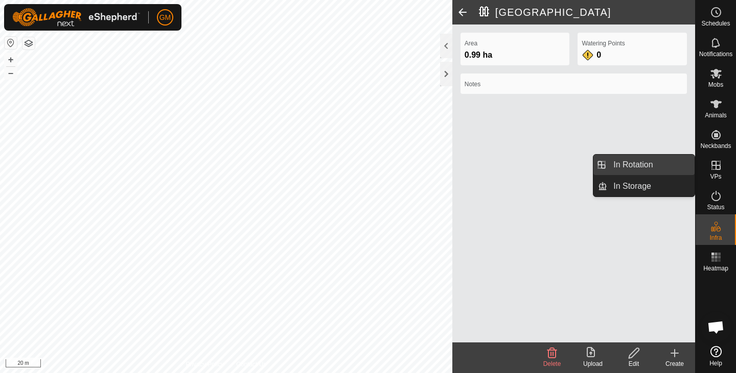
click at [647, 165] on link "In Rotation" at bounding box center [650, 165] width 87 height 20
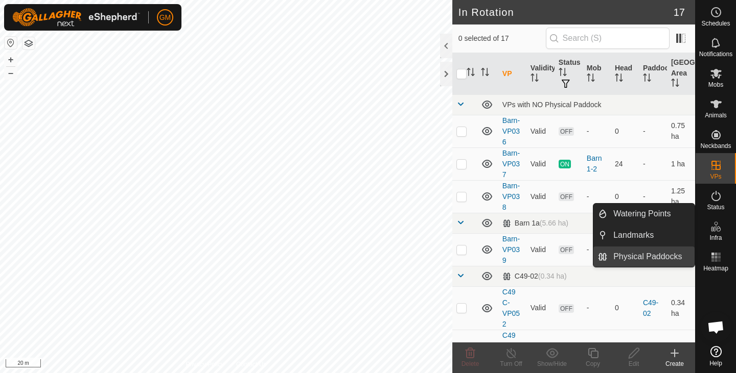
click at [656, 256] on link "Physical Paddocks" at bounding box center [650, 257] width 87 height 20
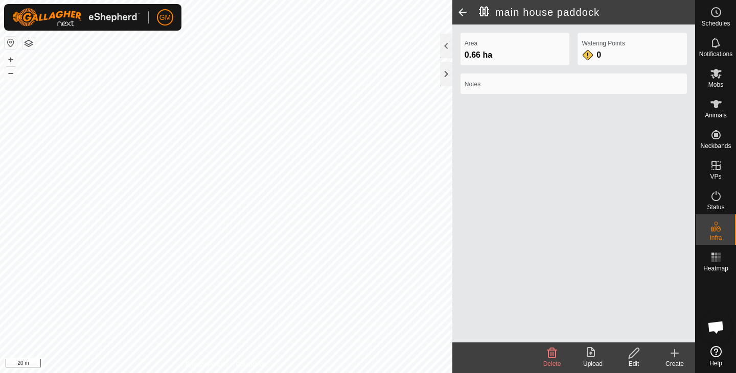
click at [555, 356] on icon at bounding box center [552, 353] width 10 height 10
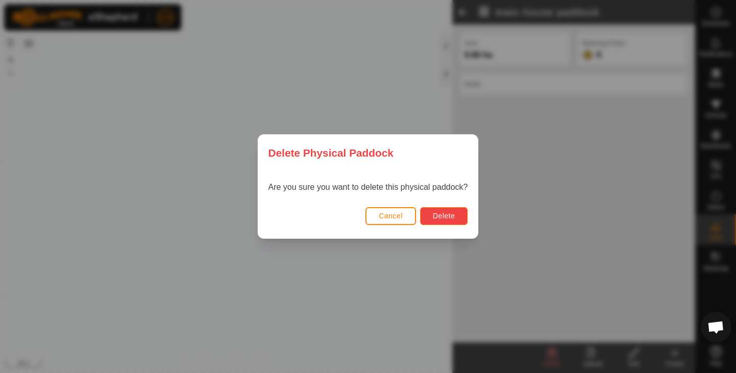
click at [446, 215] on span "Delete" at bounding box center [444, 216] width 22 height 8
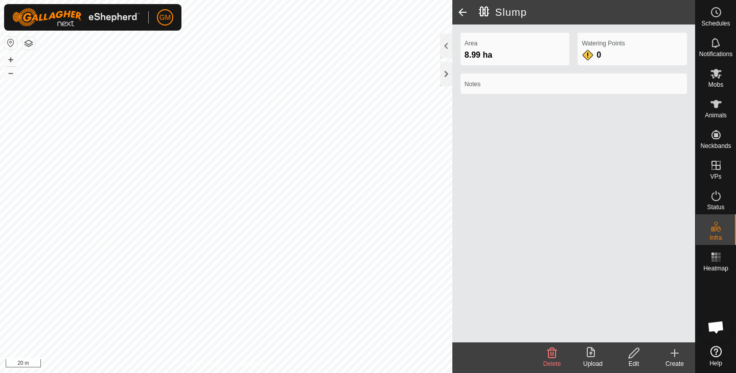
click at [635, 356] on icon at bounding box center [633, 353] width 13 height 12
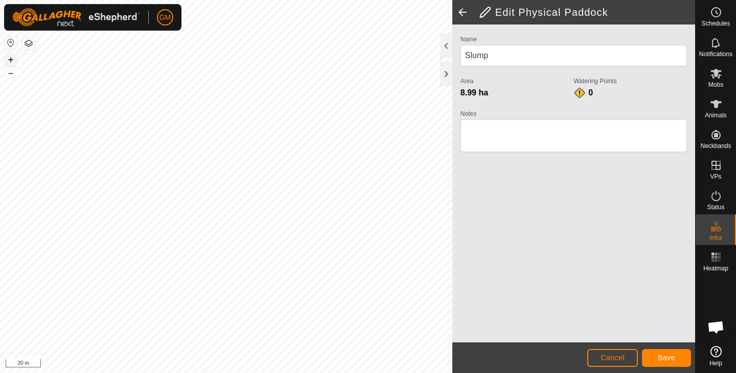
click at [12, 60] on button "+" at bounding box center [11, 60] width 12 height 12
click at [12, 75] on button "–" at bounding box center [11, 73] width 12 height 12
click at [11, 59] on button "+" at bounding box center [11, 60] width 12 height 12
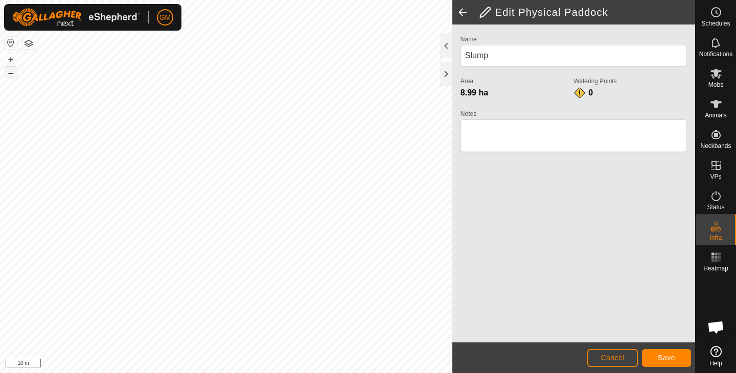
click at [12, 76] on button "–" at bounding box center [11, 73] width 12 height 12
click at [8, 60] on button "+" at bounding box center [11, 60] width 12 height 12
click at [15, 73] on button "–" at bounding box center [11, 73] width 12 height 12
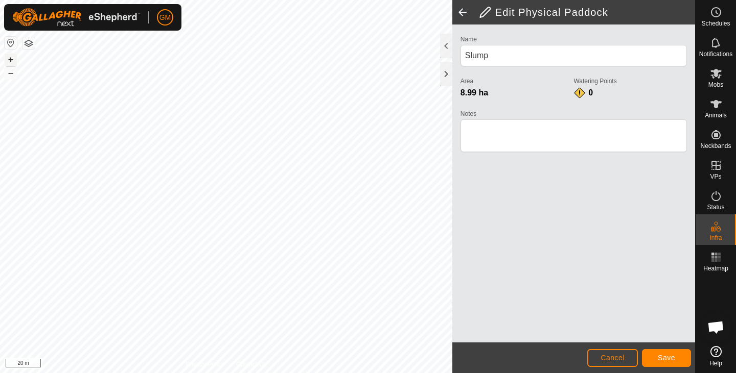
click at [13, 58] on button "+" at bounding box center [11, 60] width 12 height 12
click at [11, 75] on button "–" at bounding box center [11, 73] width 12 height 12
click at [441, 74] on div at bounding box center [446, 74] width 12 height 25
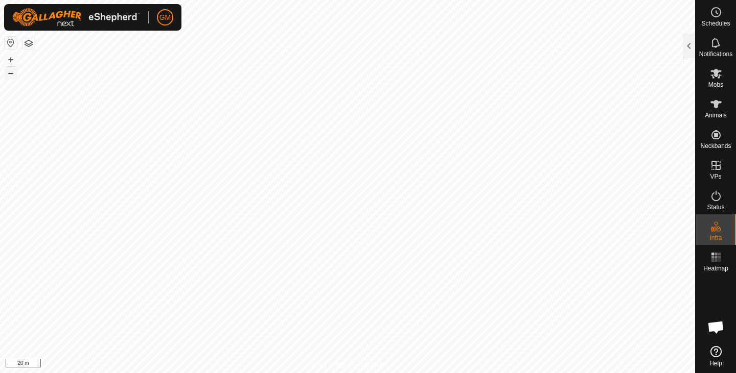
click at [13, 72] on button "–" at bounding box center [11, 73] width 12 height 12
click at [684, 45] on div at bounding box center [689, 46] width 12 height 25
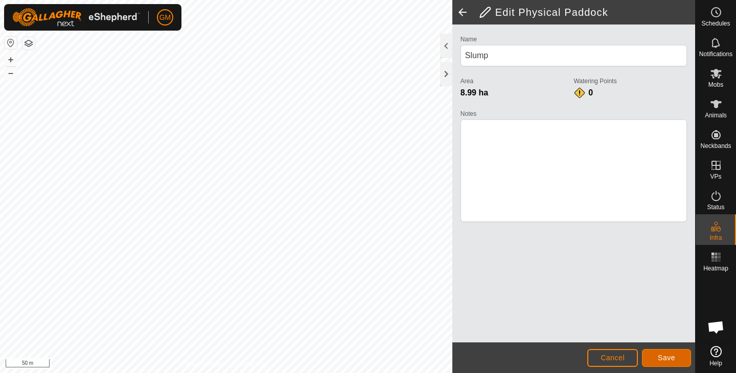
click at [662, 356] on span "Save" at bounding box center [666, 358] width 17 height 8
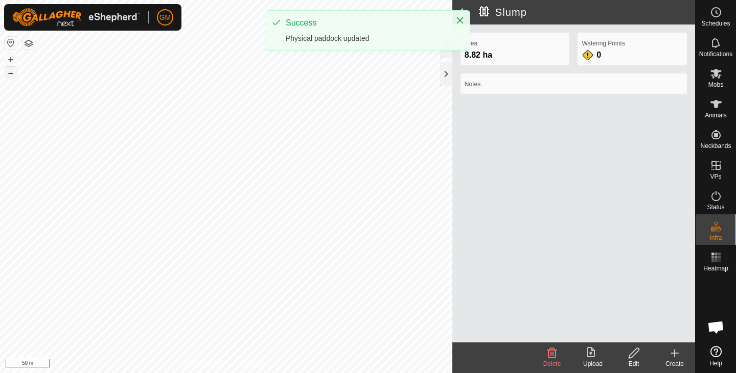
click at [11, 75] on button "–" at bounding box center [11, 73] width 12 height 12
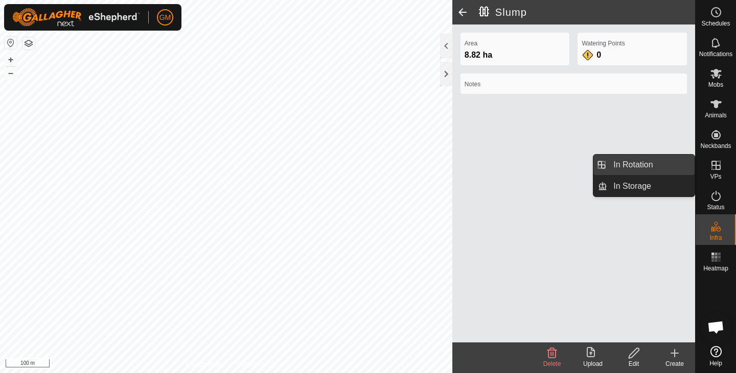
click at [660, 166] on link "In Rotation" at bounding box center [650, 165] width 87 height 20
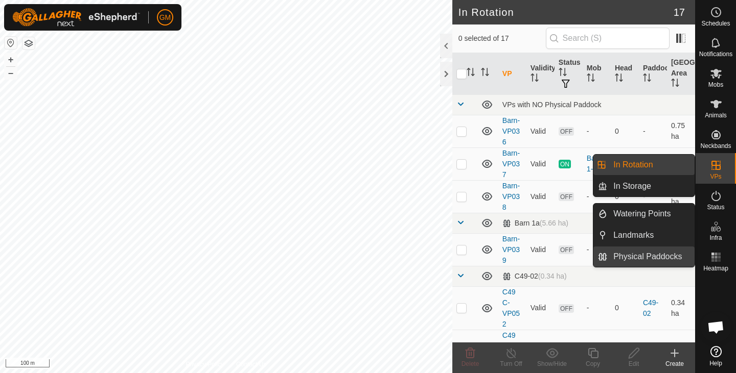
click at [653, 255] on link "Physical Paddocks" at bounding box center [650, 257] width 87 height 20
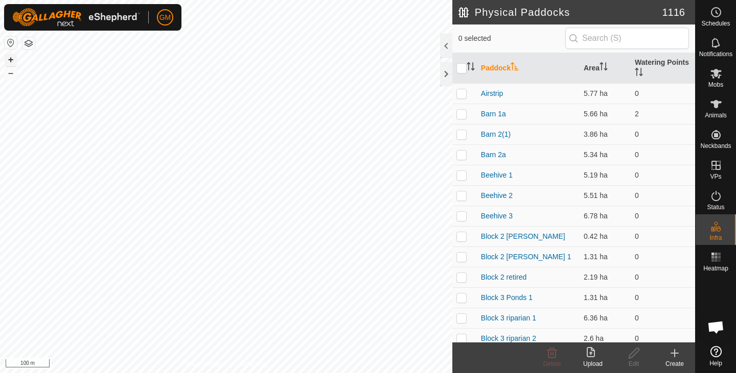
click at [12, 58] on button "+" at bounding box center [11, 60] width 12 height 12
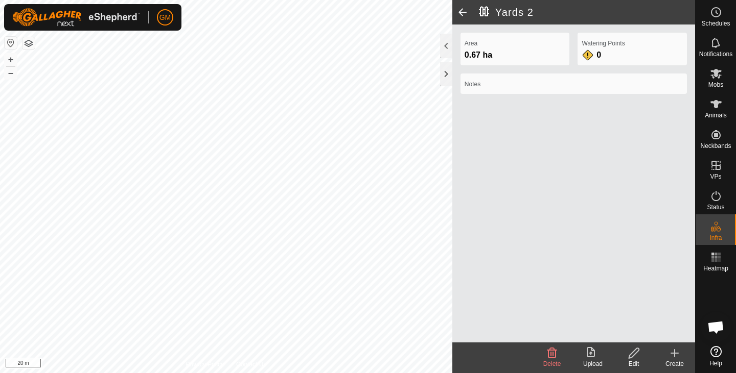
click at [630, 354] on icon at bounding box center [633, 353] width 13 height 12
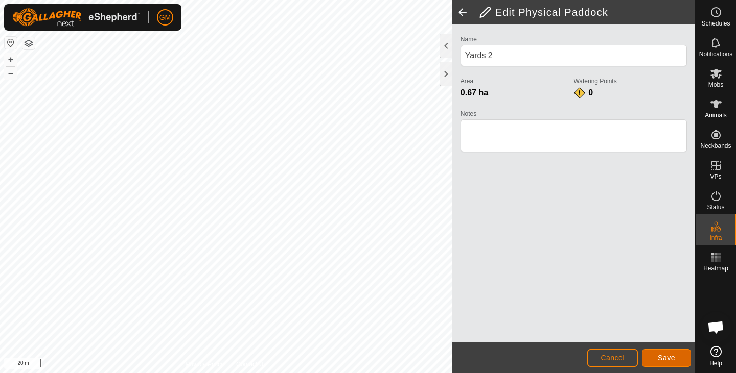
click at [661, 358] on span "Save" at bounding box center [666, 358] width 17 height 8
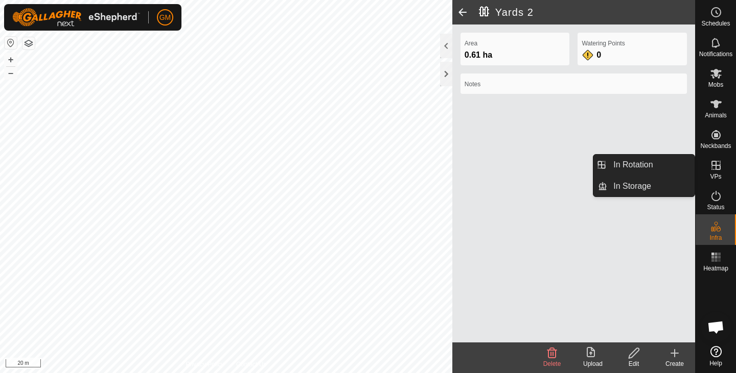
click at [713, 169] on icon at bounding box center [716, 165] width 12 height 12
click at [670, 162] on link "In Rotation" at bounding box center [650, 165] width 87 height 20
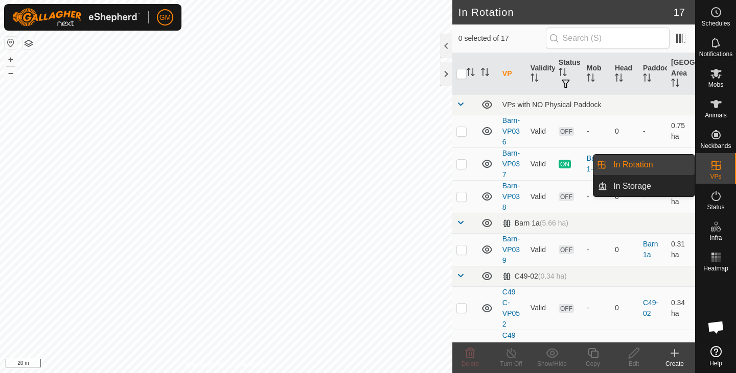
click at [723, 163] on es-virtualpaddocks-svg-icon at bounding box center [716, 165] width 18 height 16
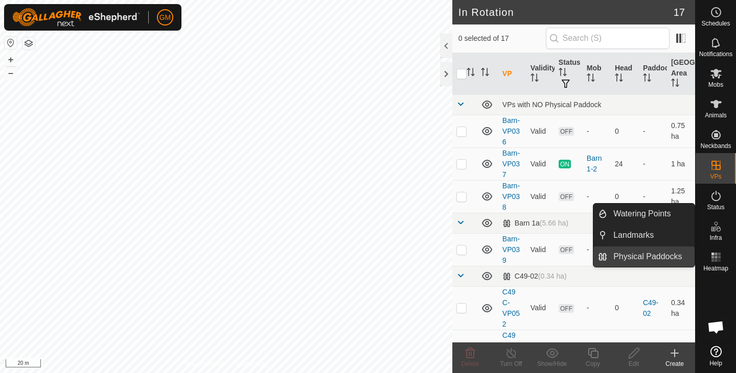
click at [649, 254] on link "Physical Paddocks" at bounding box center [650, 257] width 87 height 20
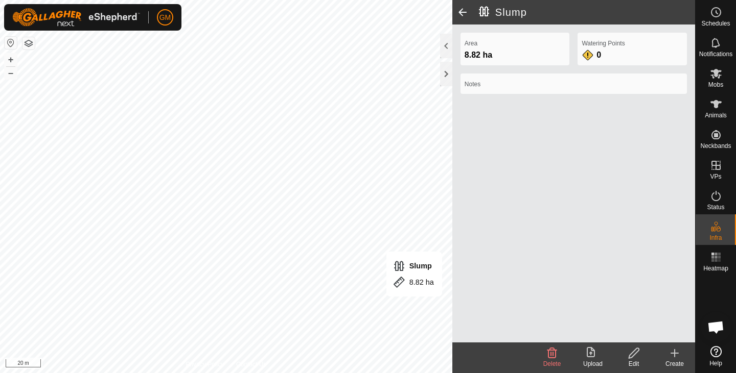
click at [631, 358] on icon at bounding box center [633, 353] width 10 height 10
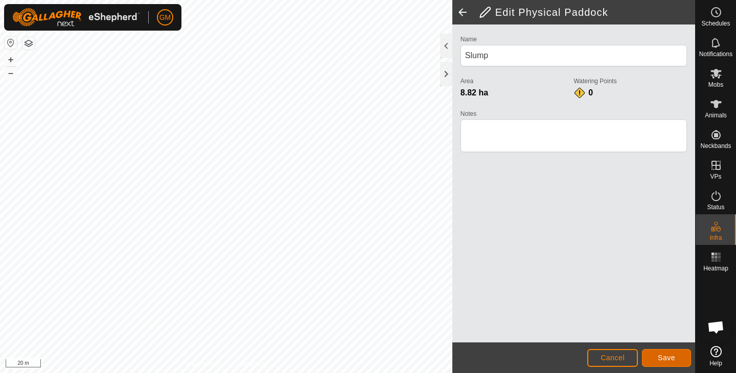
click at [663, 353] on button "Save" at bounding box center [666, 358] width 49 height 18
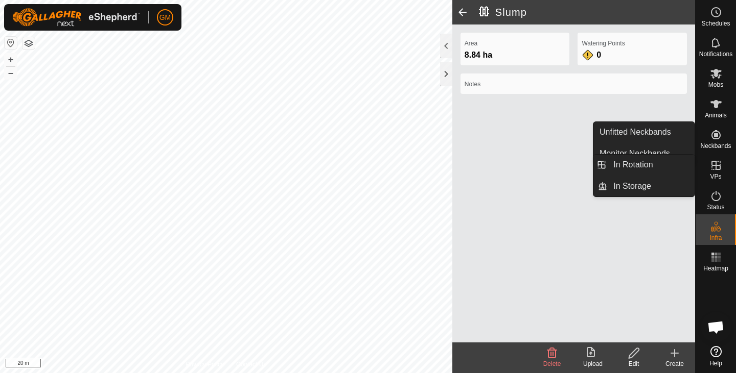
click at [710, 167] on icon at bounding box center [716, 165] width 12 height 12
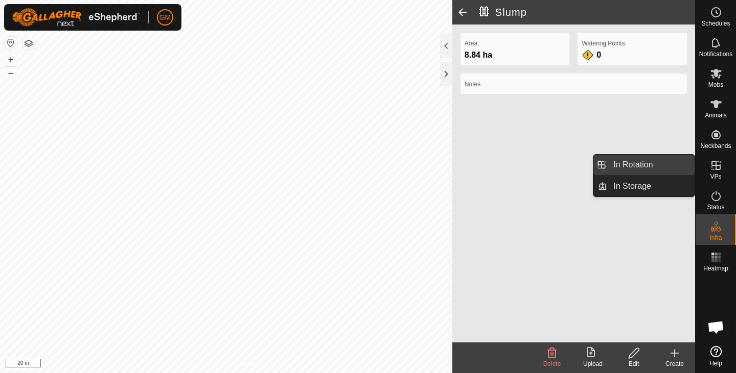
click at [640, 167] on link "In Rotation" at bounding box center [650, 165] width 87 height 20
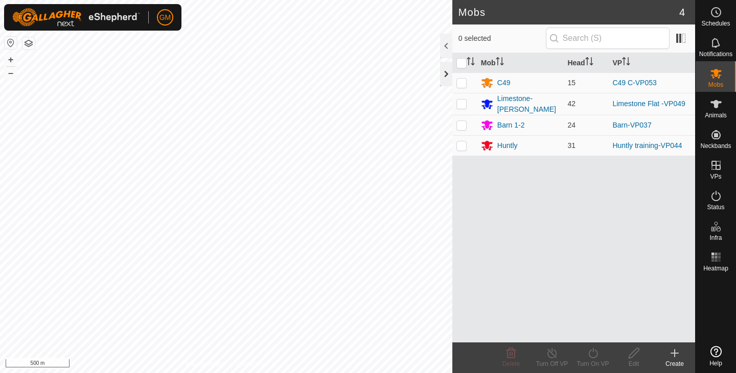
click at [443, 77] on div at bounding box center [446, 74] width 12 height 25
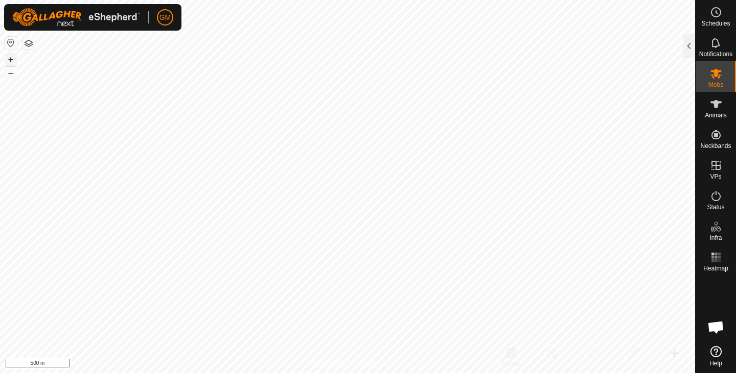
click at [9, 61] on button "+" at bounding box center [11, 60] width 12 height 12
click at [8, 60] on button "+" at bounding box center [11, 60] width 12 height 12
click at [10, 59] on button "+" at bounding box center [11, 60] width 12 height 12
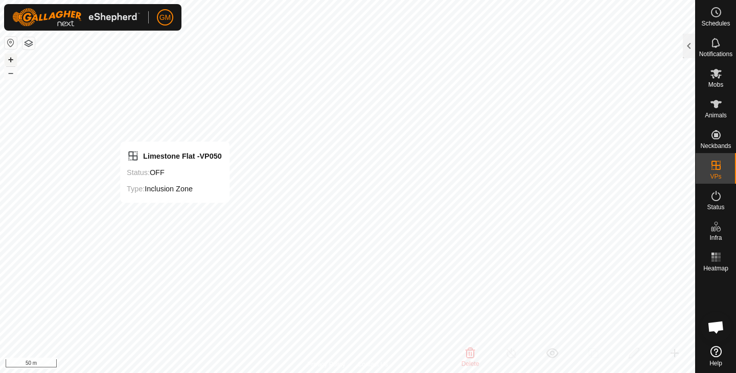
checkbox input "true"
checkbox input "false"
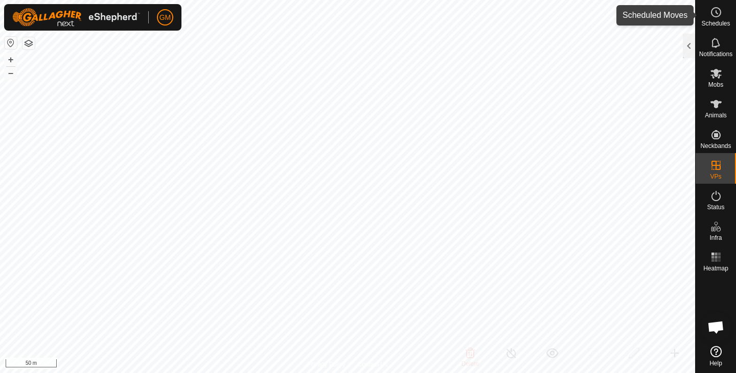
click at [719, 24] on span "Schedules" at bounding box center [715, 23] width 29 height 6
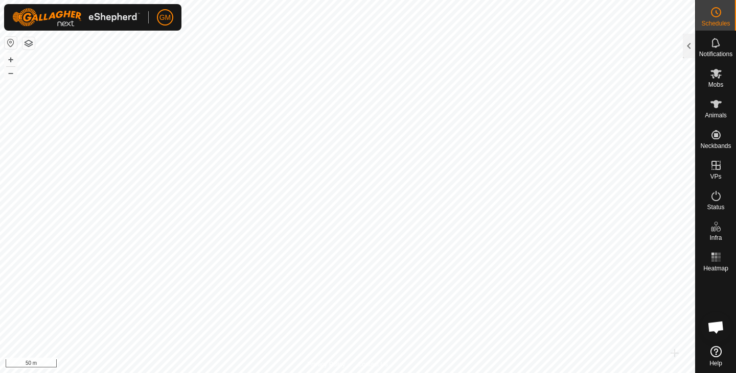
click at [714, 14] on icon at bounding box center [716, 12] width 12 height 12
click at [690, 51] on div at bounding box center [689, 46] width 12 height 25
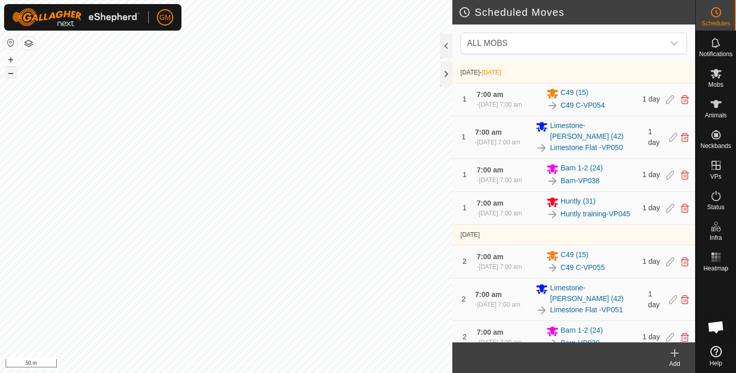
click at [13, 77] on button "–" at bounding box center [11, 73] width 12 height 12
click at [8, 61] on button "+" at bounding box center [11, 60] width 12 height 12
click at [446, 74] on div at bounding box center [446, 74] width 12 height 25
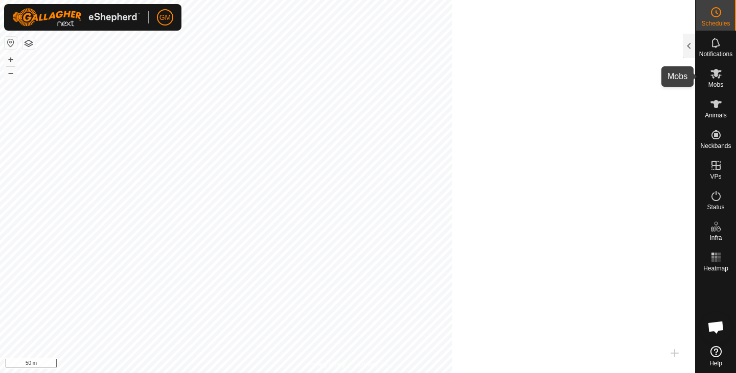
click at [715, 70] on icon at bounding box center [715, 74] width 11 height 10
click at [8, 75] on button "–" at bounding box center [11, 73] width 12 height 12
click at [12, 61] on button "+" at bounding box center [11, 60] width 12 height 12
click at [8, 76] on button "–" at bounding box center [11, 73] width 12 height 12
